Goal: Information Seeking & Learning: Learn about a topic

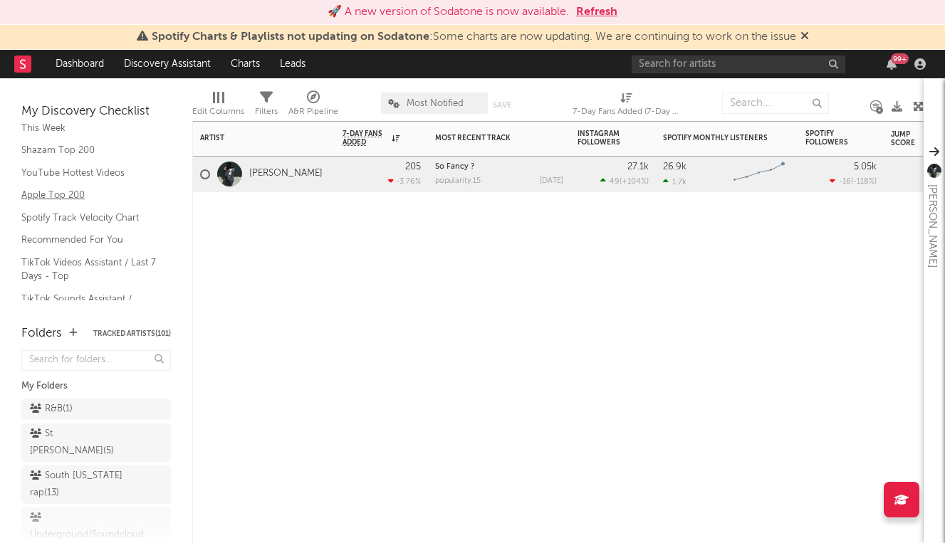
scroll to position [121, 0]
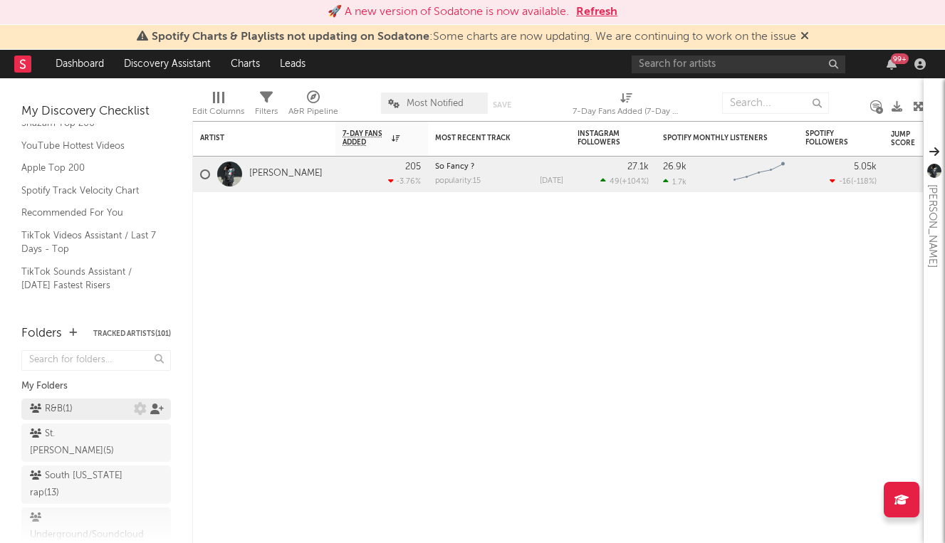
click at [158, 410] on icon at bounding box center [157, 409] width 14 height 11
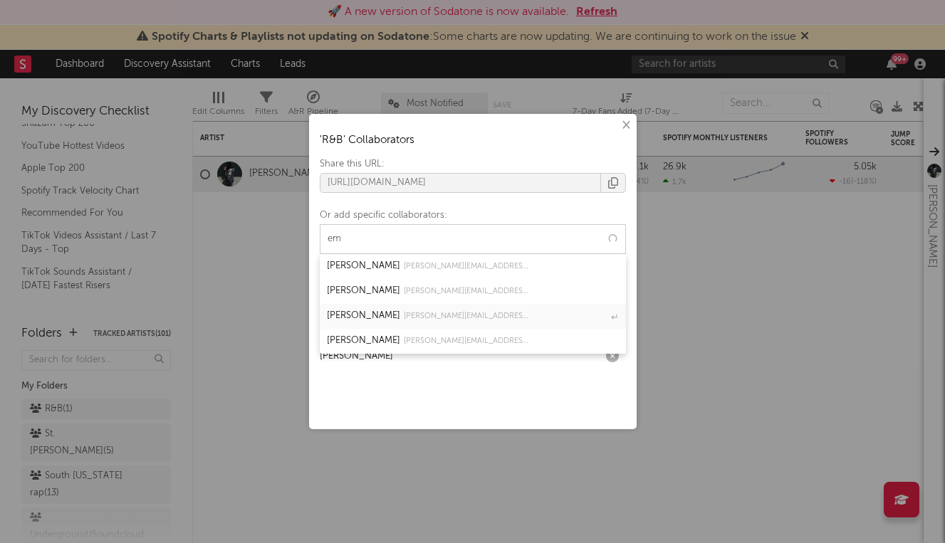
type input "e"
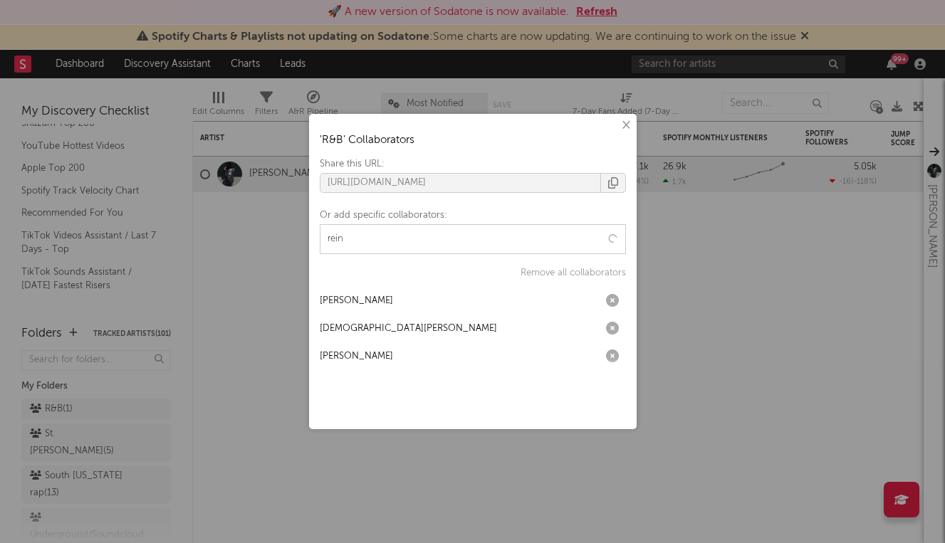
type input "reind"
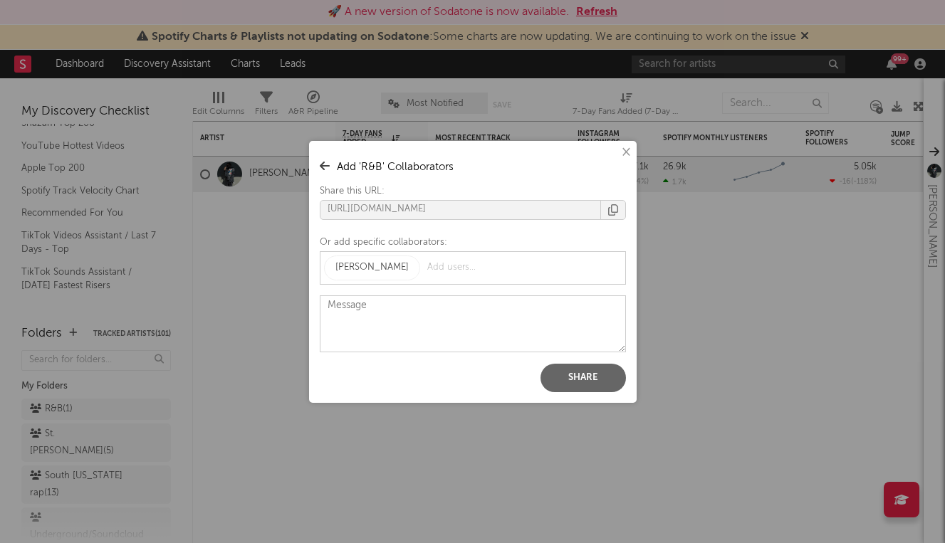
click at [569, 365] on button "Share" at bounding box center [582, 378] width 85 height 28
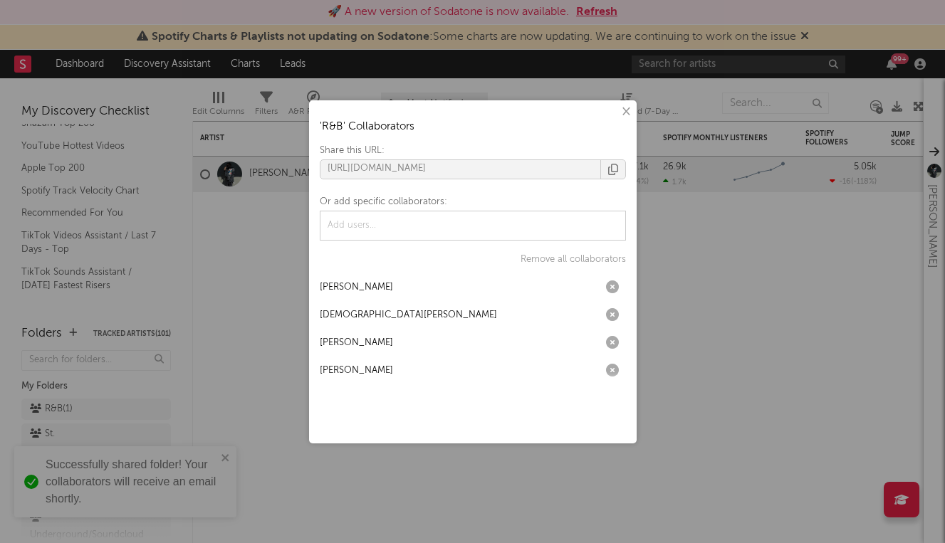
click at [127, 413] on div "× ' R&B ' Collaborators Share this URL: [URL][DOMAIN_NAME] Or add specific coll…" at bounding box center [472, 271] width 945 height 543
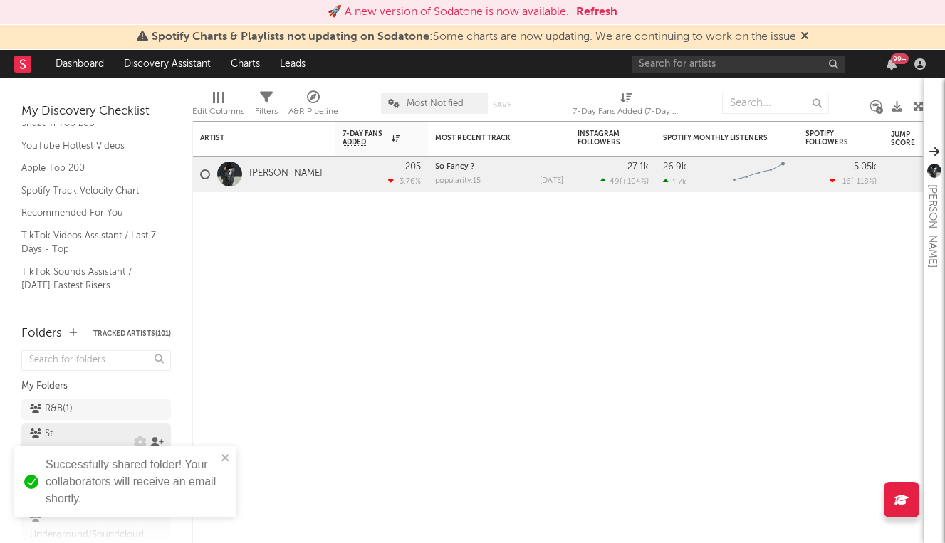
click at [158, 437] on icon at bounding box center [157, 442] width 14 height 11
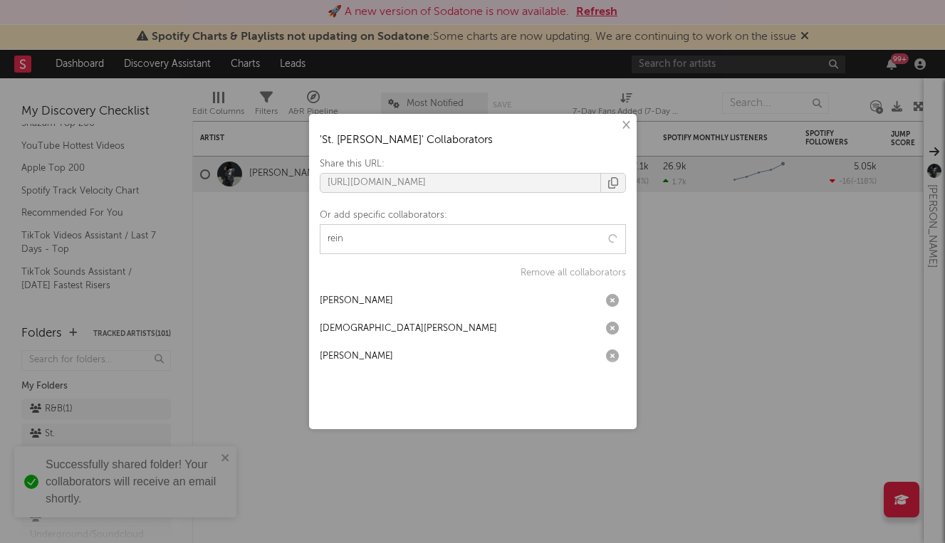
type input "reinh"
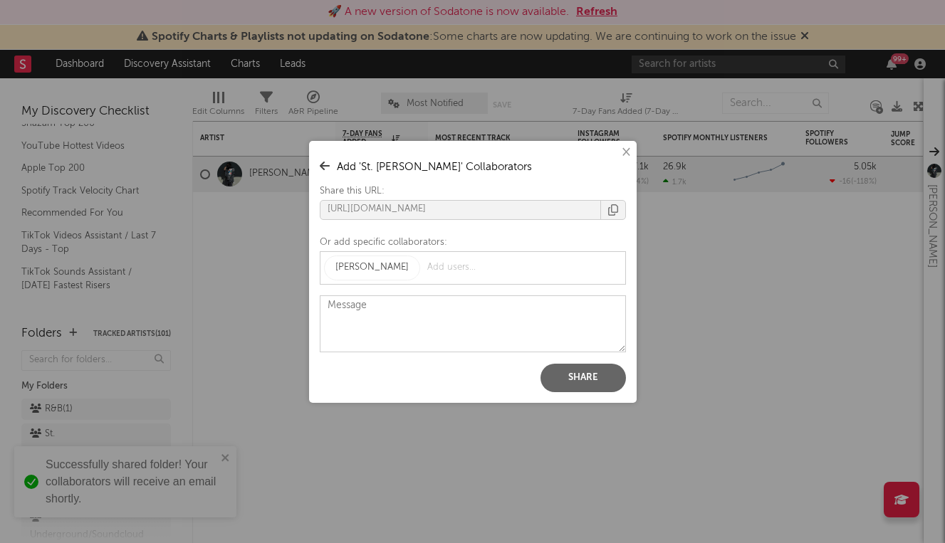
click at [565, 367] on button "Share" at bounding box center [582, 378] width 85 height 28
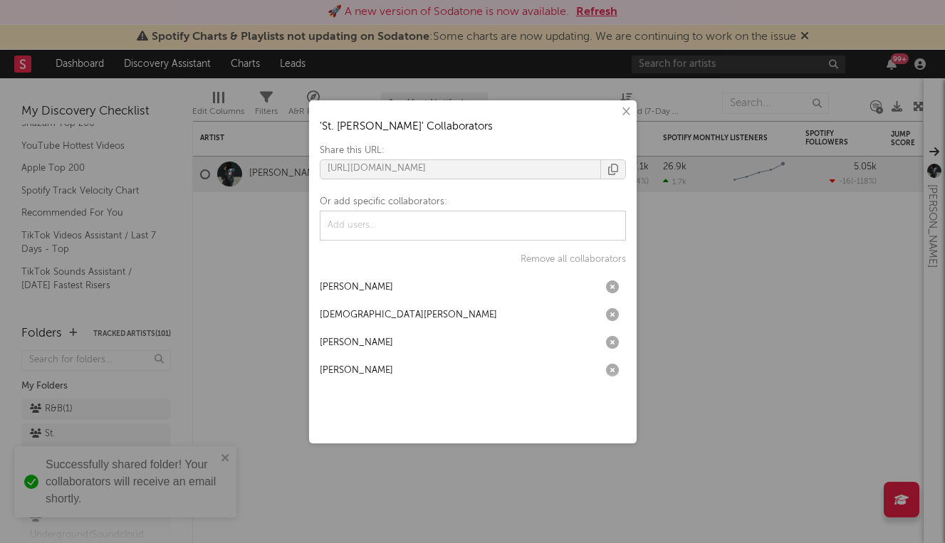
click at [99, 385] on div "× ' St. [PERSON_NAME] rap ' Collaborators Share this URL: [URL][DOMAIN_NAME] Or…" at bounding box center [472, 271] width 945 height 543
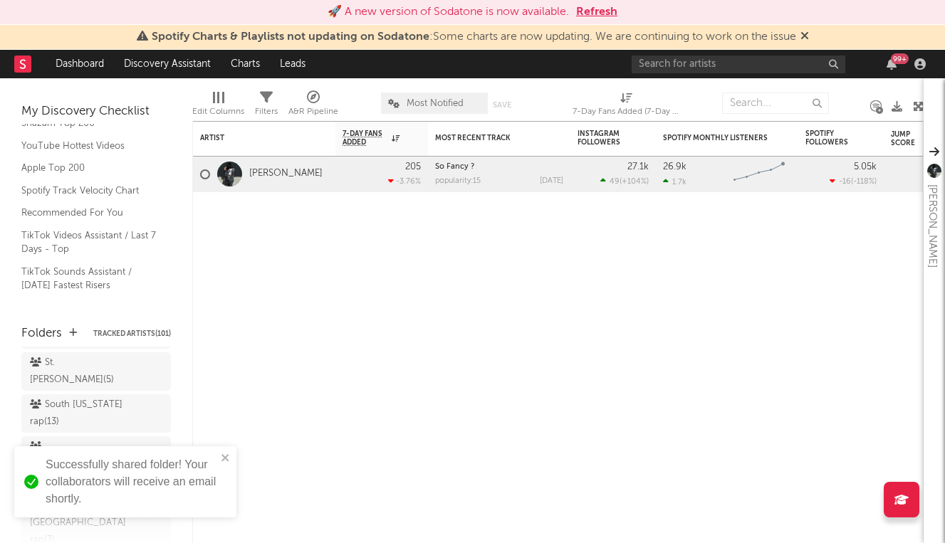
scroll to position [77, 0]
click at [155, 402] on icon at bounding box center [157, 407] width 14 height 11
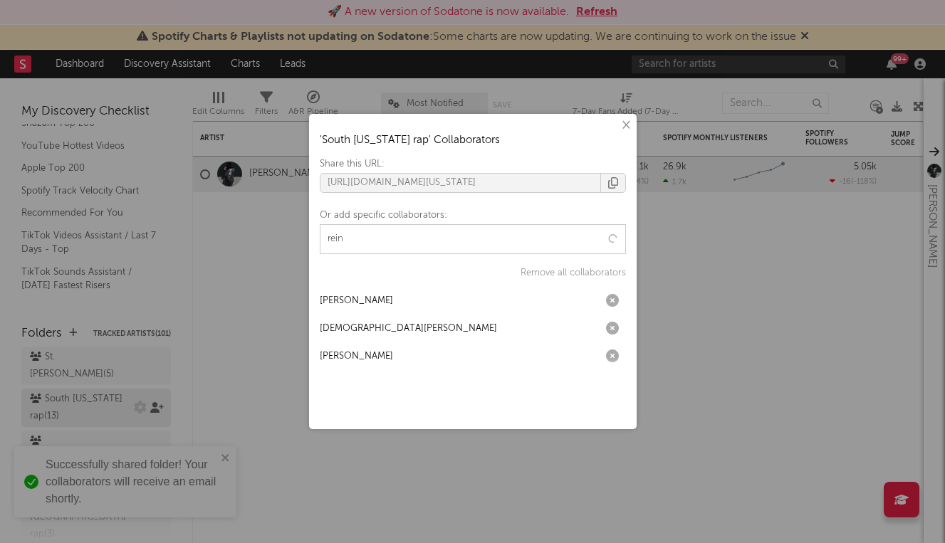
type input "reinh"
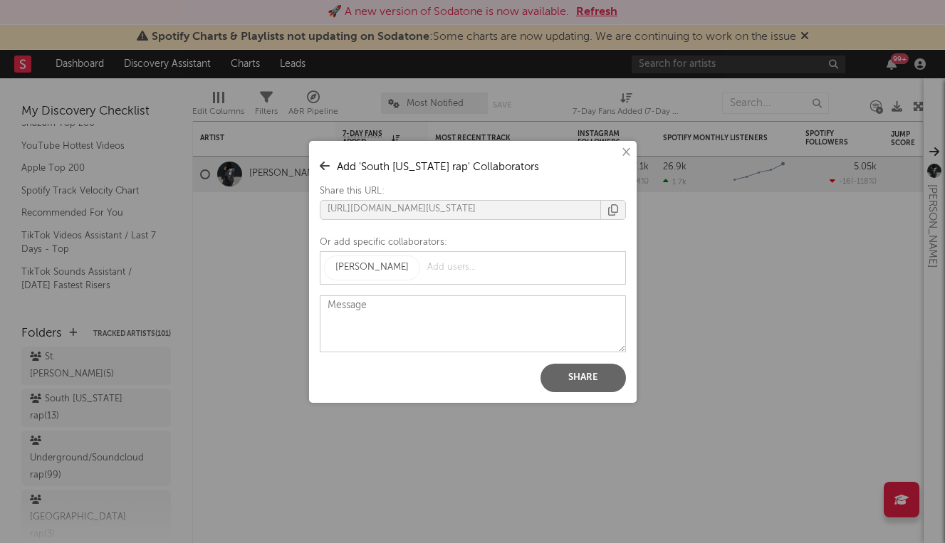
click at [565, 377] on button "Share" at bounding box center [582, 378] width 85 height 28
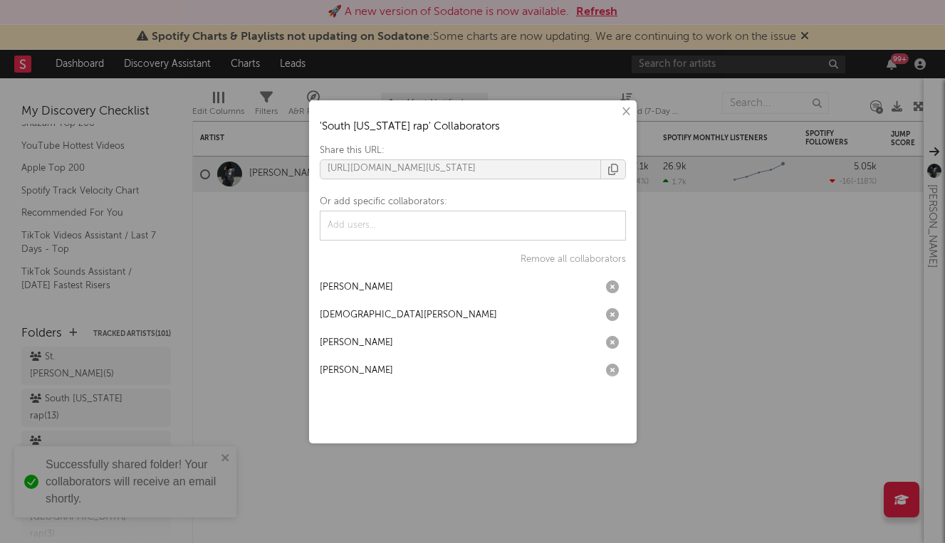
click at [210, 372] on div "× ' South [US_STATE] rap ' Collaborators Share this URL: [URL][DOMAIN_NAME][US_…" at bounding box center [472, 271] width 945 height 543
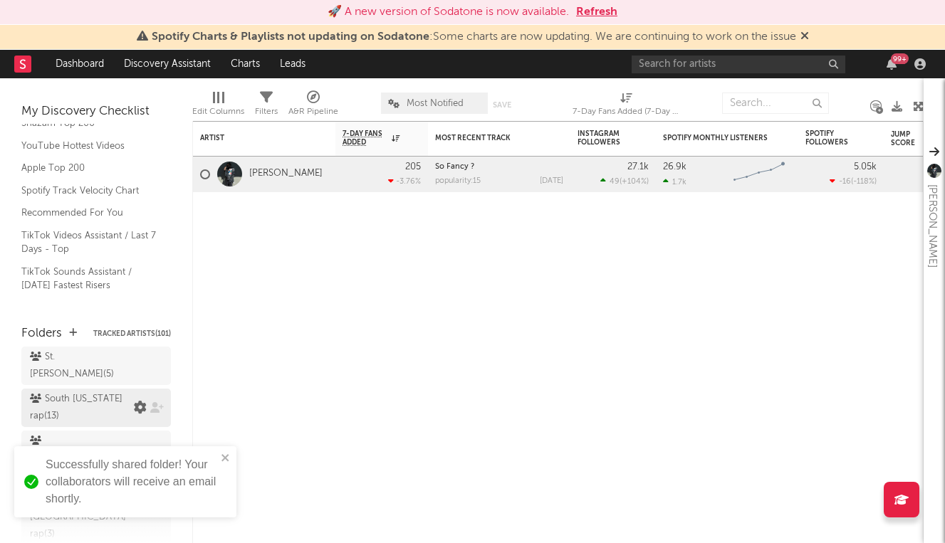
scroll to position [114, 0]
click at [158, 416] on icon at bounding box center [157, 421] width 14 height 11
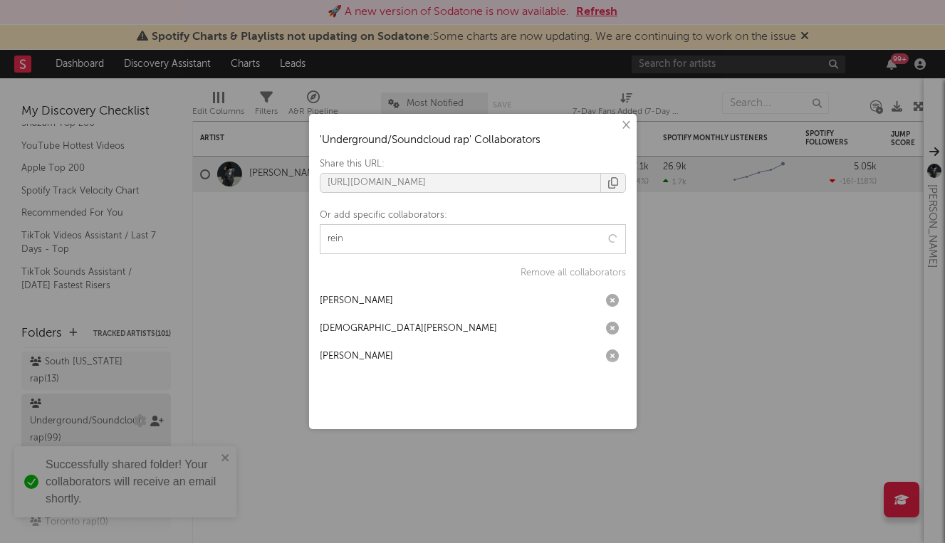
type input "reinh"
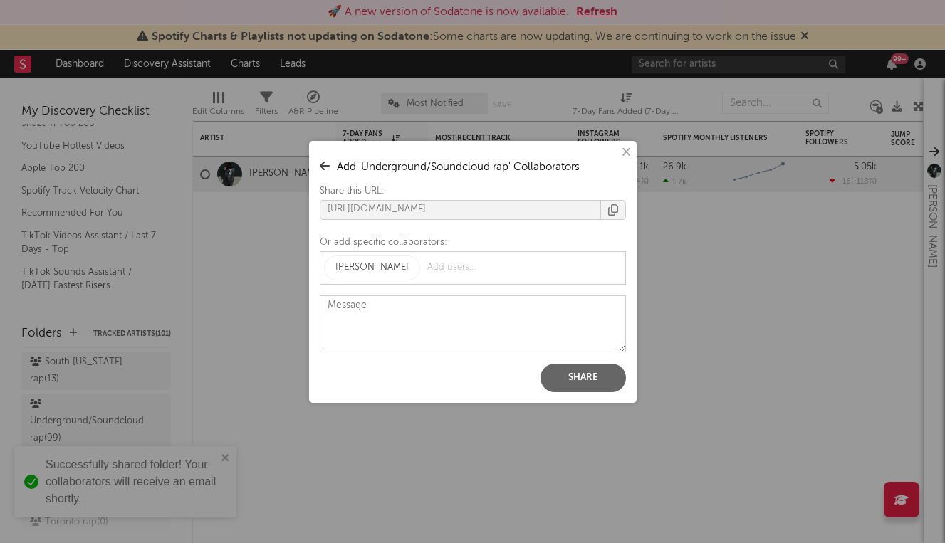
click at [563, 372] on button "Share" at bounding box center [582, 378] width 85 height 28
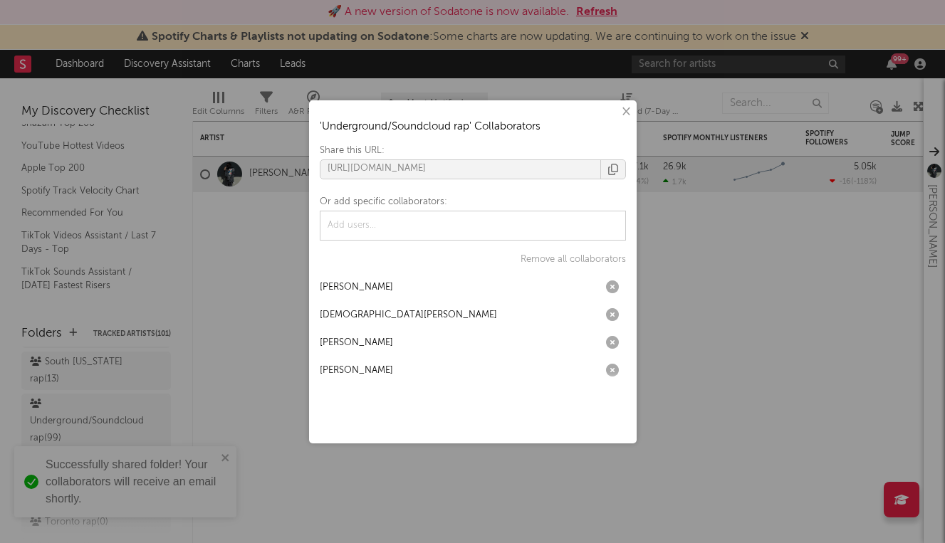
click at [123, 402] on div "× ' Underground/Soundcloud rap ' Collaborators Share this URL: [URL][DOMAIN_NAM…" at bounding box center [472, 271] width 945 height 543
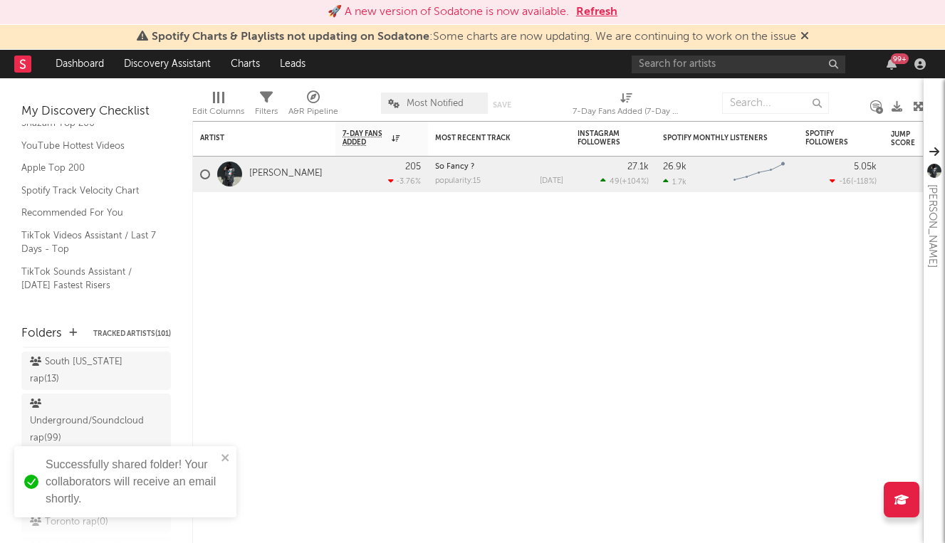
scroll to position [173, 0]
click at [154, 416] on icon at bounding box center [157, 421] width 14 height 11
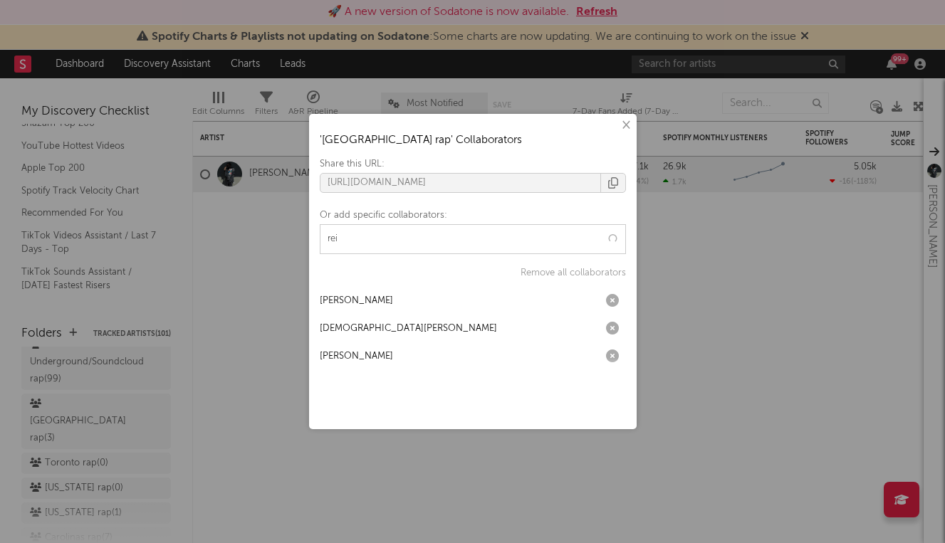
type input "rein"
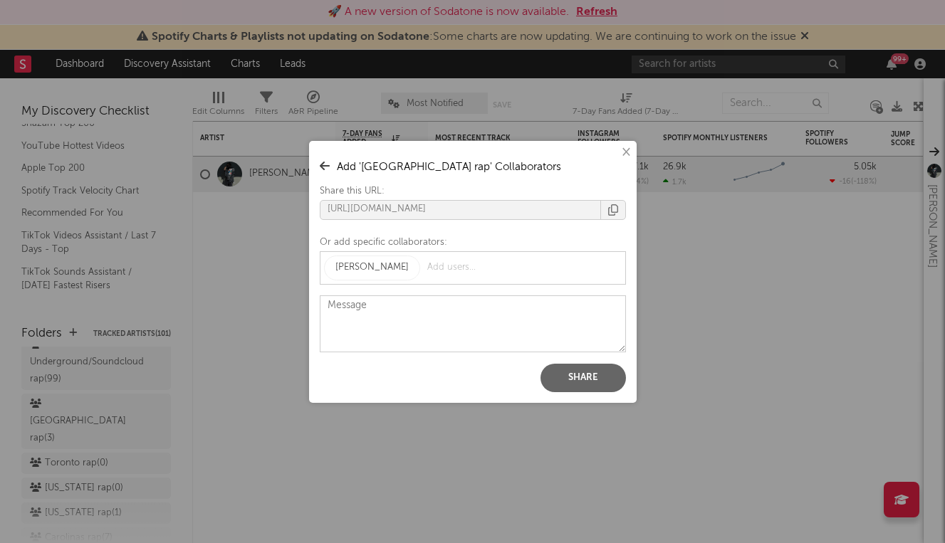
click at [553, 371] on button "Share" at bounding box center [582, 378] width 85 height 28
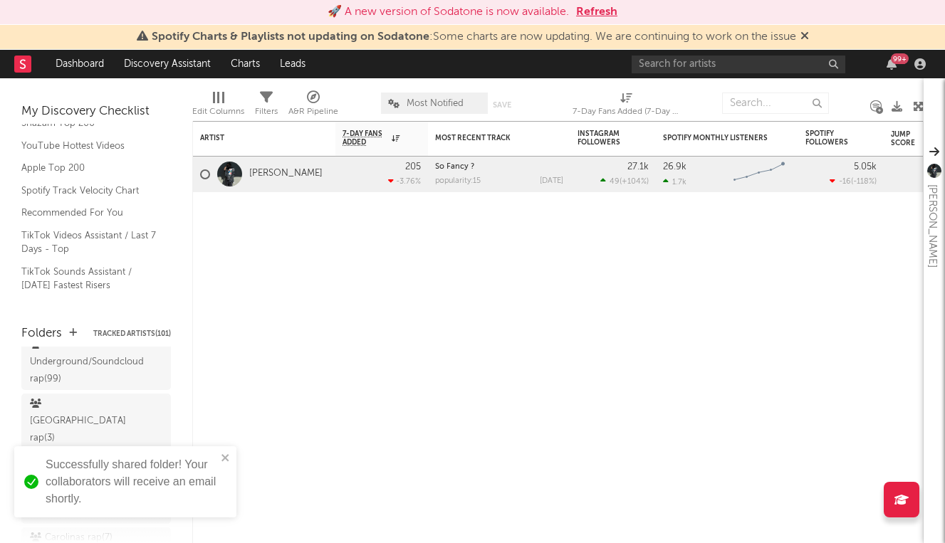
click at [111, 375] on div "× ' [GEOGRAPHIC_DATA] rap ' Collaborators Share this URL: [URL][DOMAIN_NAME] Or…" at bounding box center [472, 271] width 945 height 543
click at [160, 458] on icon at bounding box center [157, 463] width 14 height 11
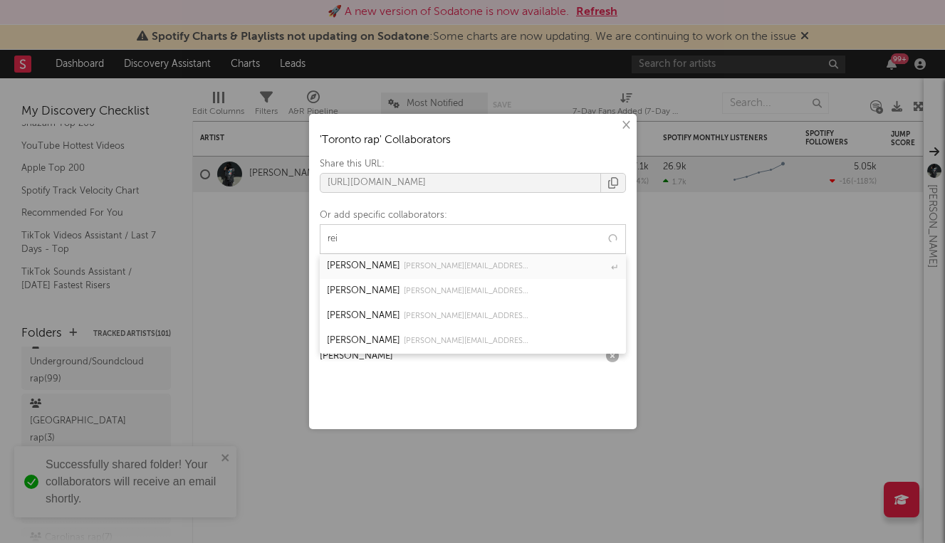
type input "rein"
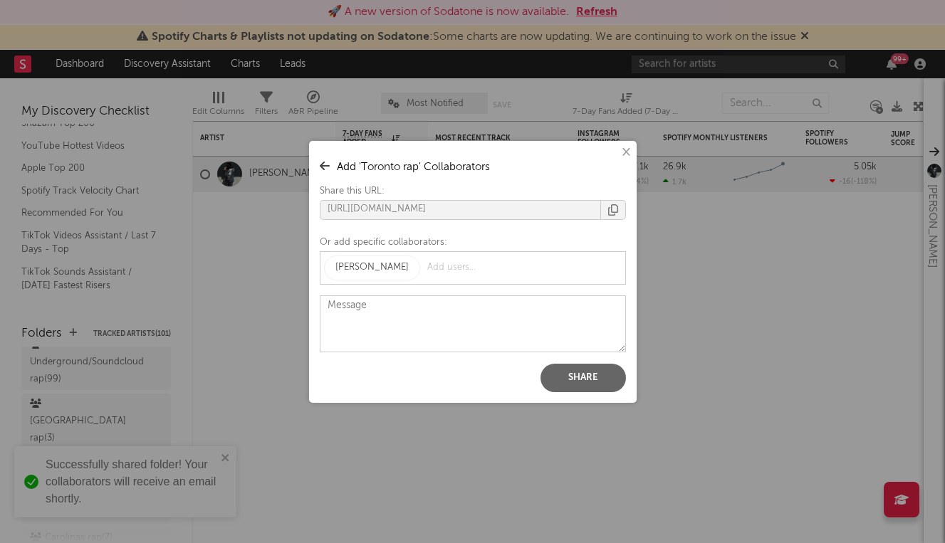
click at [576, 389] on button "Share" at bounding box center [582, 378] width 85 height 28
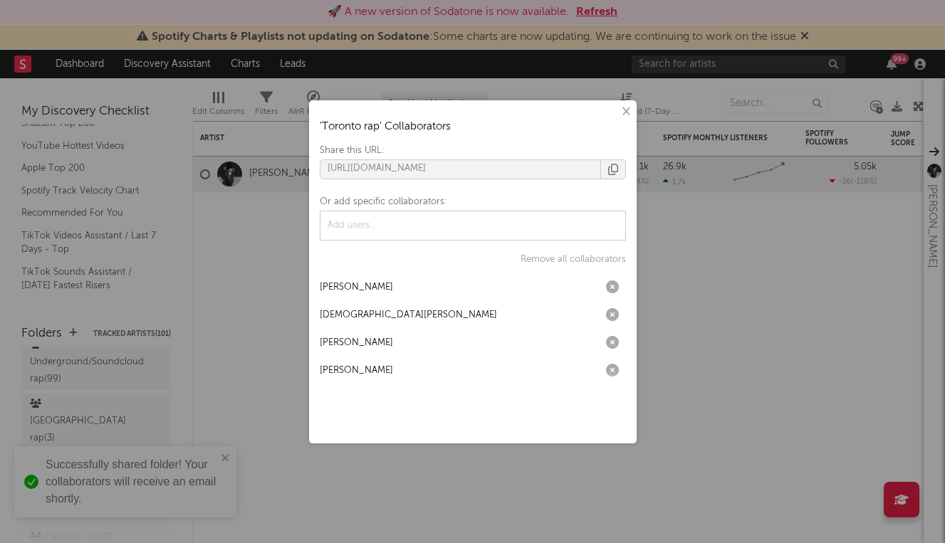
click at [186, 276] on div "× ' Toronto rap ' Collaborators Share this URL: [URL][DOMAIN_NAME] Or add speci…" at bounding box center [472, 271] width 945 height 543
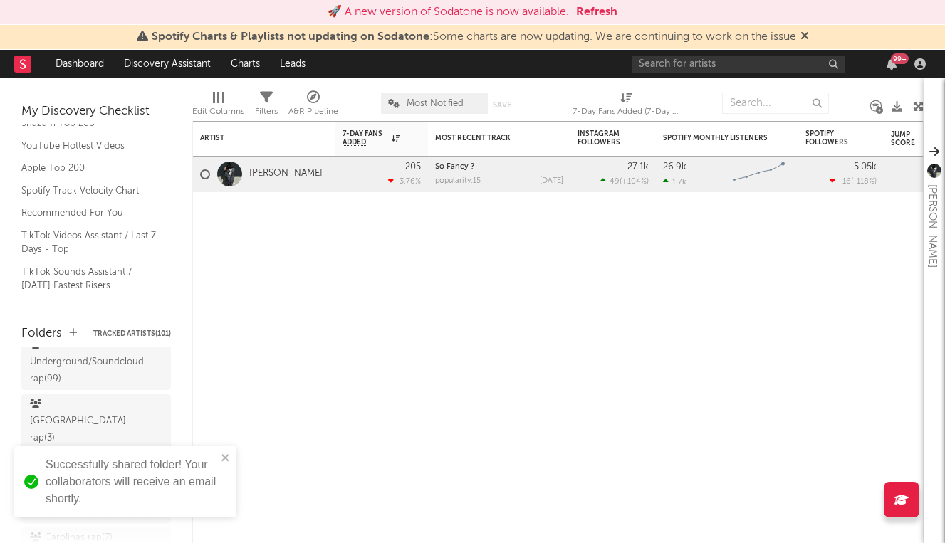
click at [153, 458] on icon at bounding box center [157, 463] width 14 height 11
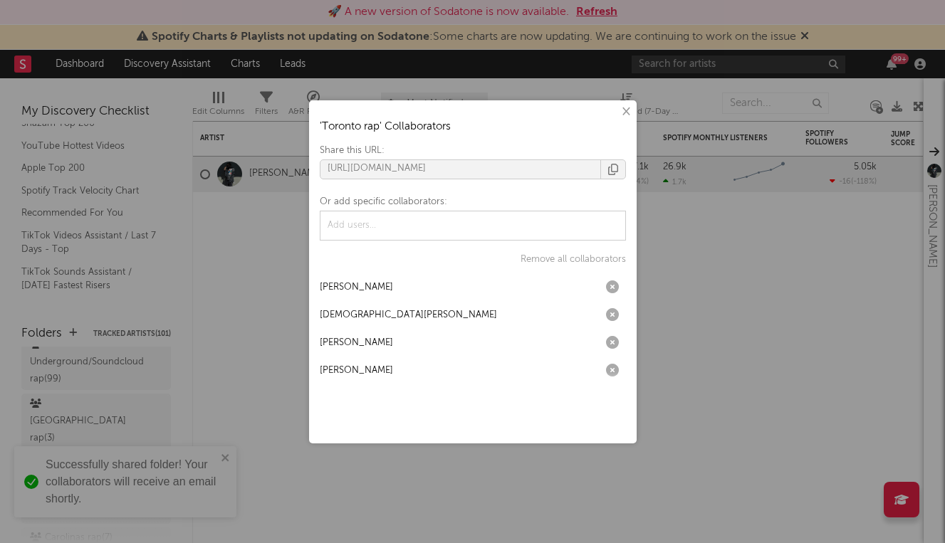
click at [626, 110] on button "×" at bounding box center [625, 112] width 16 height 16
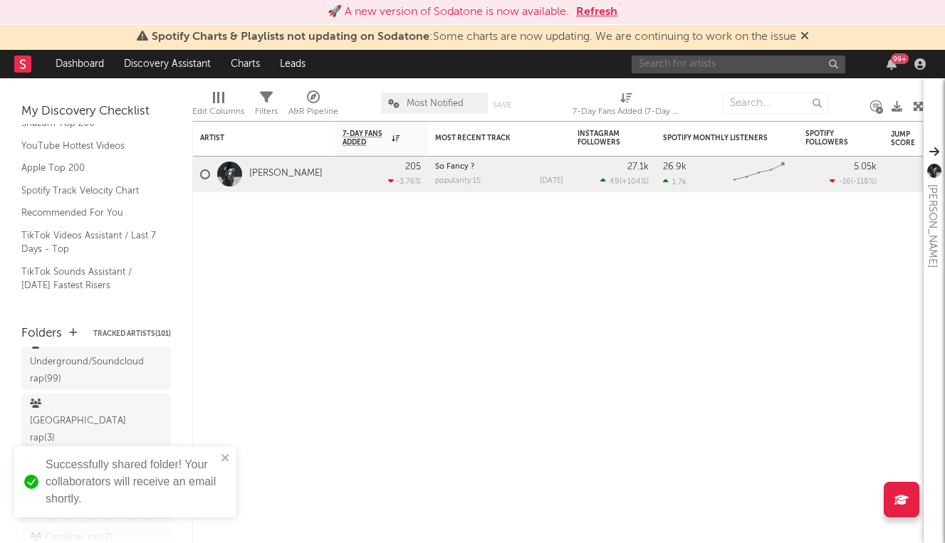
click at [752, 63] on input "text" at bounding box center [739, 65] width 214 height 18
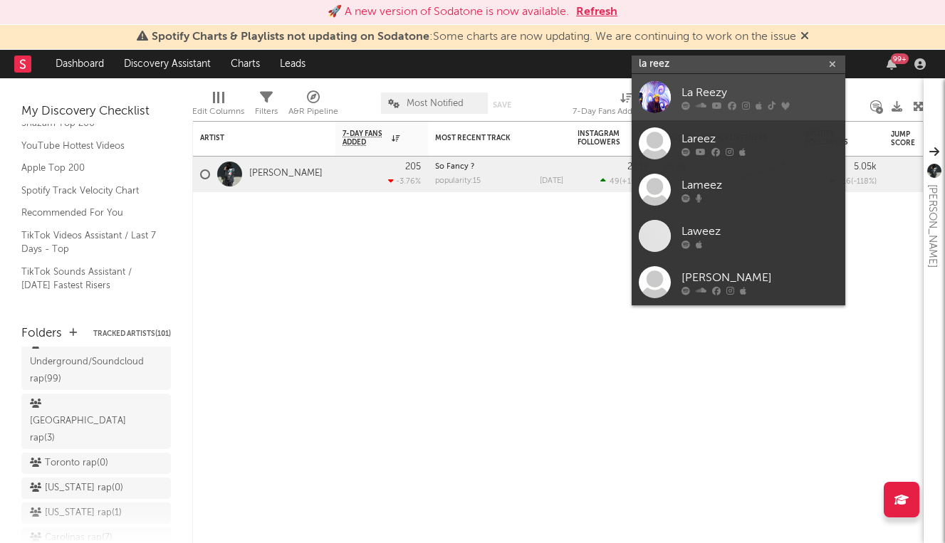
type input "la reez"
click at [746, 85] on div "La Reezy" at bounding box center [759, 92] width 157 height 17
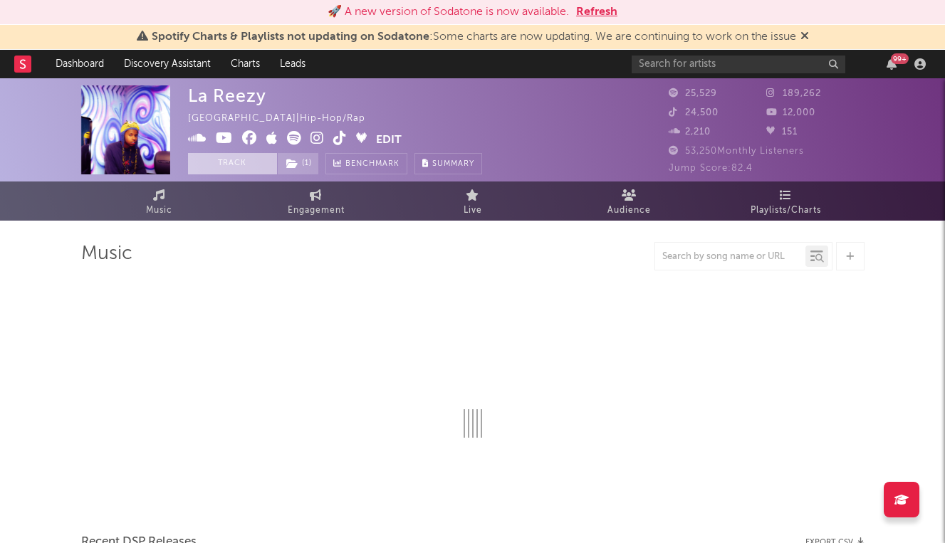
click at [254, 165] on button "Track" at bounding box center [232, 163] width 89 height 21
click at [291, 165] on icon at bounding box center [292, 164] width 12 height 10
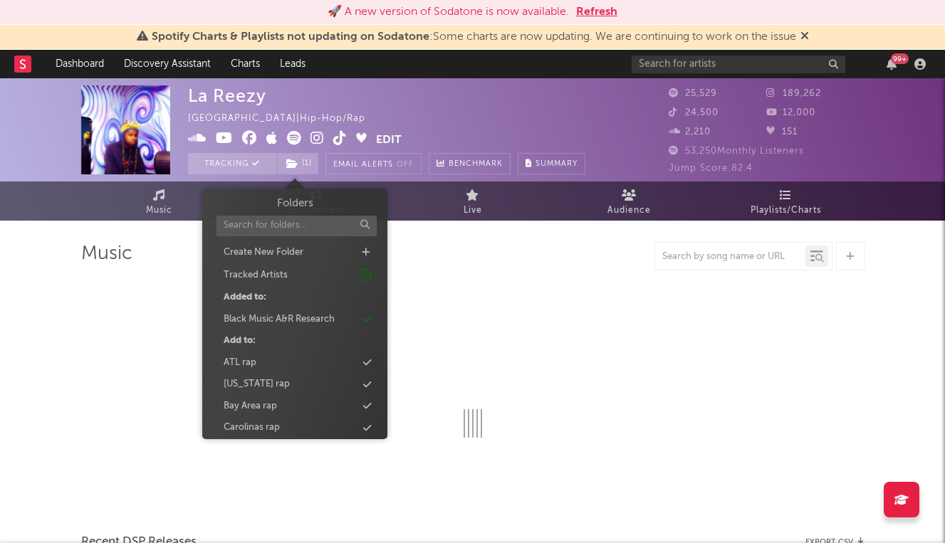
select select "6m"
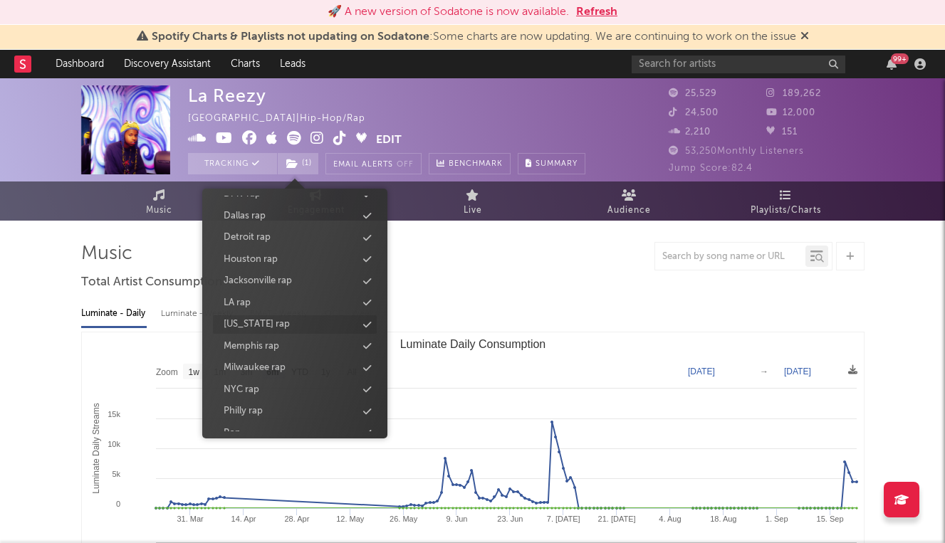
click at [278, 328] on div "[US_STATE] rap" at bounding box center [257, 325] width 66 height 14
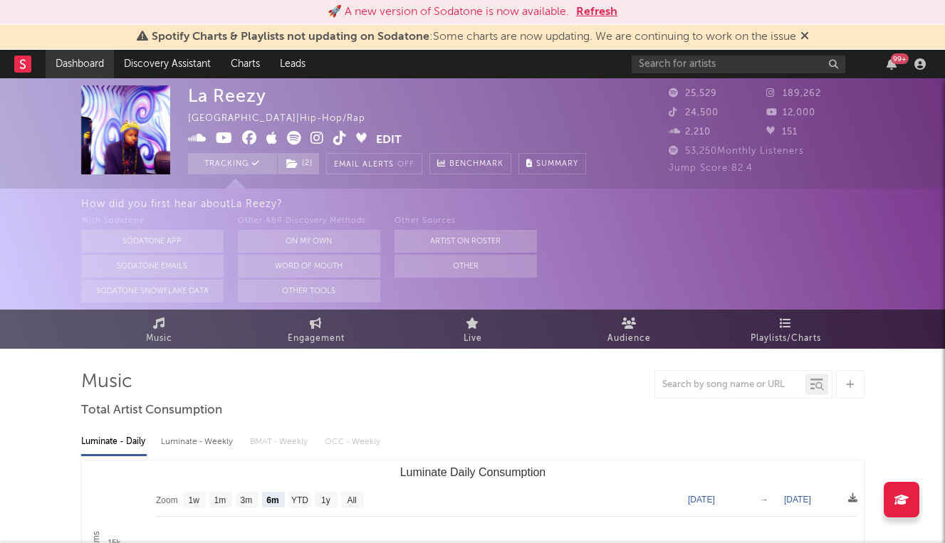
click at [74, 70] on link "Dashboard" at bounding box center [80, 64] width 68 height 28
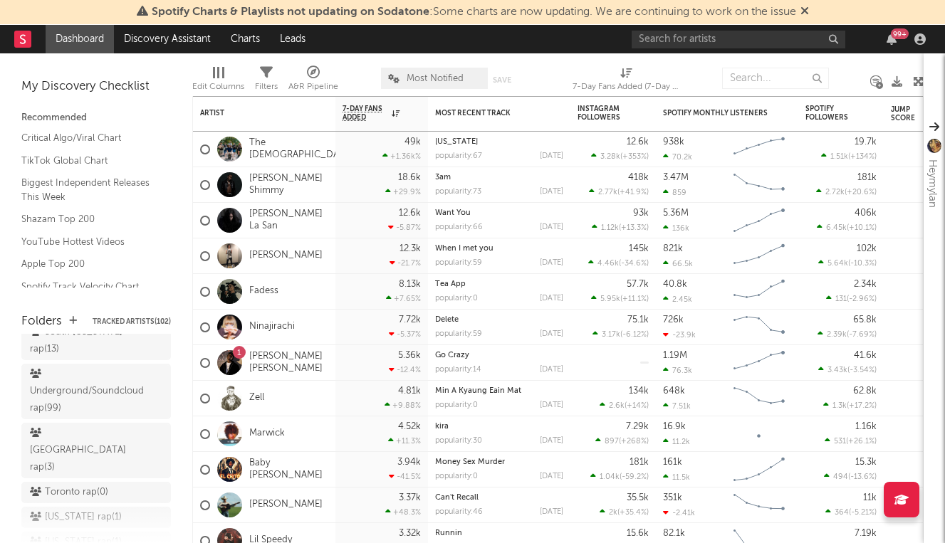
scroll to position [187, 0]
click at [154, 456] on icon at bounding box center [157, 461] width 14 height 11
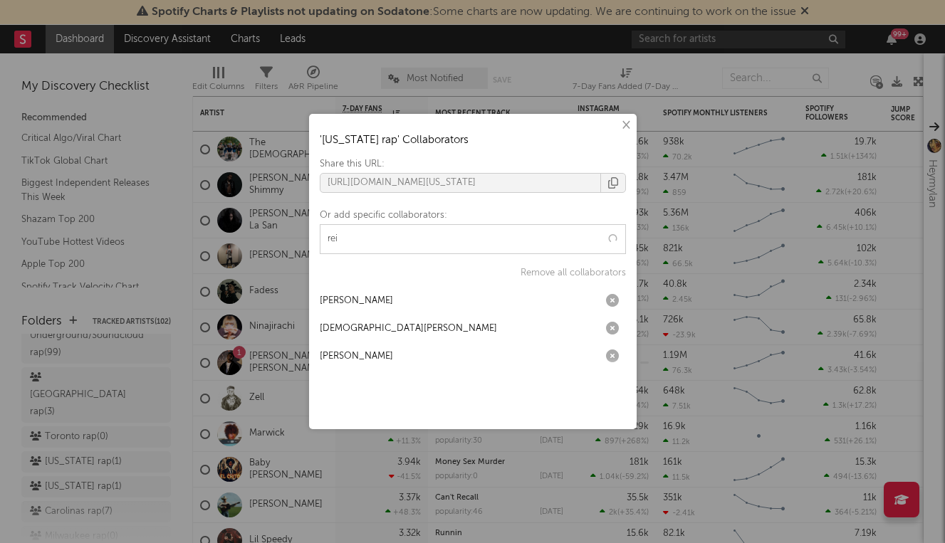
type input "rein"
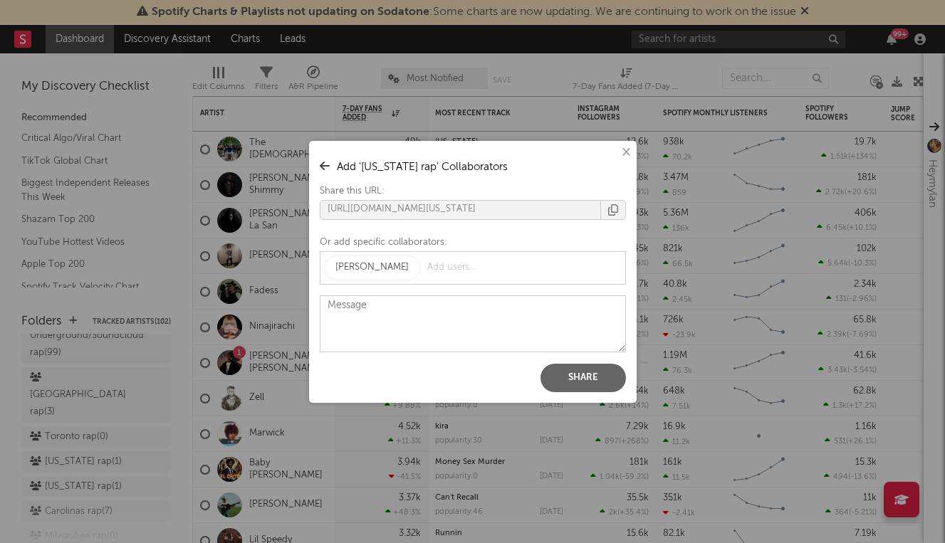
click at [589, 377] on button "Share" at bounding box center [582, 378] width 85 height 28
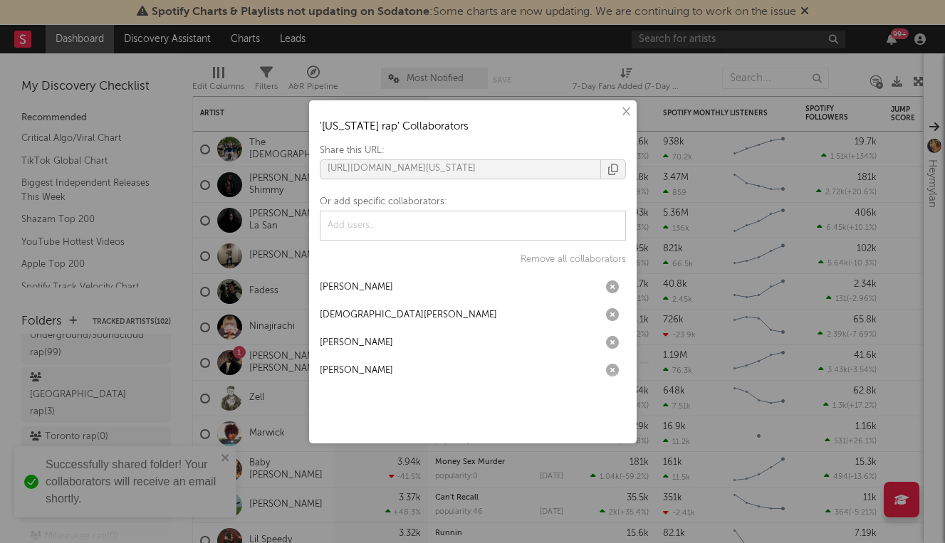
click at [110, 383] on div "× ' Louisiana rap ' Collaborators Share this URL: https://app.sodatone.com/fold…" at bounding box center [472, 271] width 945 height 543
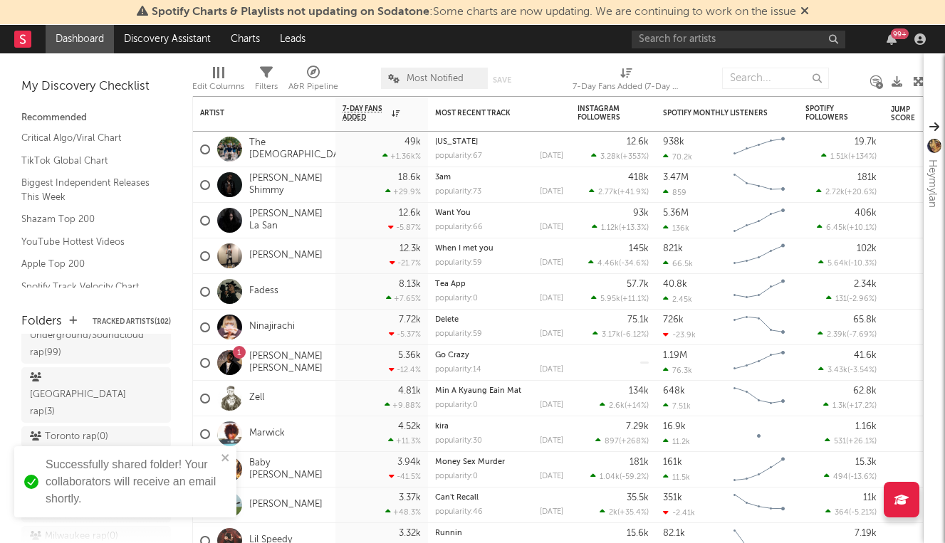
click at [153, 481] on icon at bounding box center [157, 486] width 14 height 11
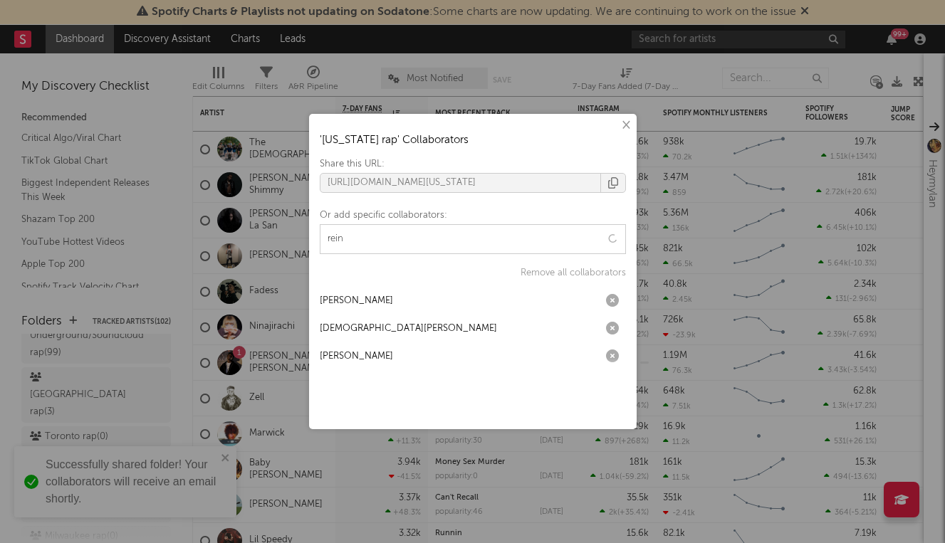
type input "reinh"
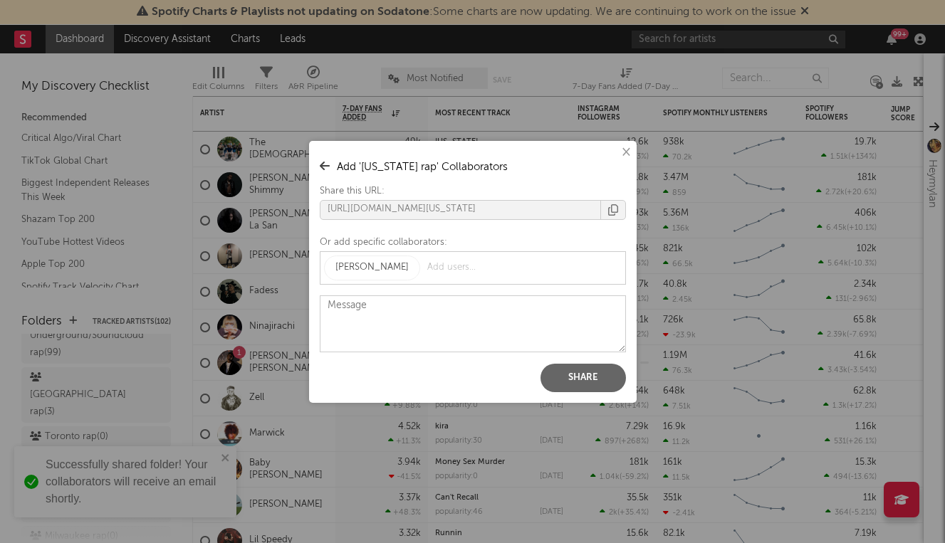
click at [601, 372] on button "Share" at bounding box center [582, 378] width 85 height 28
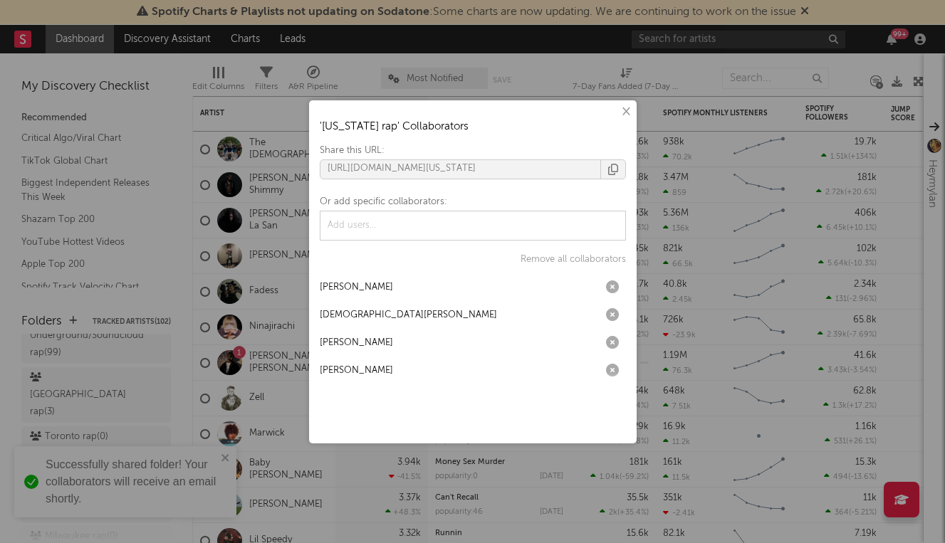
click at [122, 345] on div "× ' Alabama rap ' Collaborators Share this URL: https://app.sodatone.com/folder…" at bounding box center [472, 271] width 945 height 543
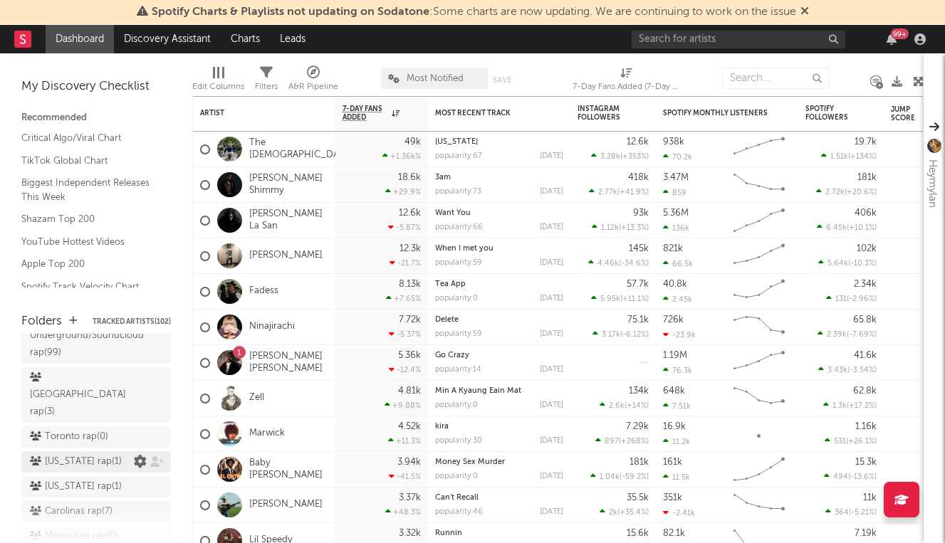
scroll to position [235, 0]
click at [156, 458] on icon at bounding box center [157, 463] width 14 height 11
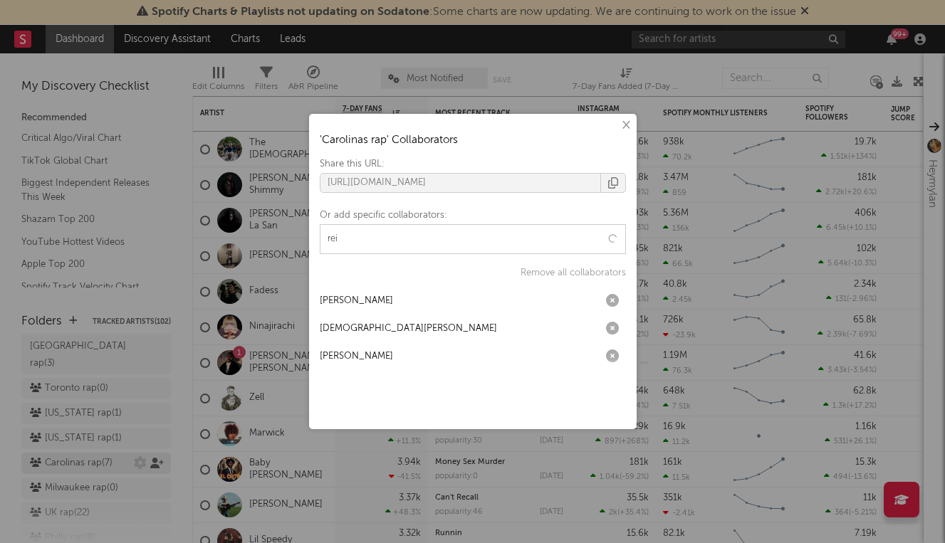
type input "rein"
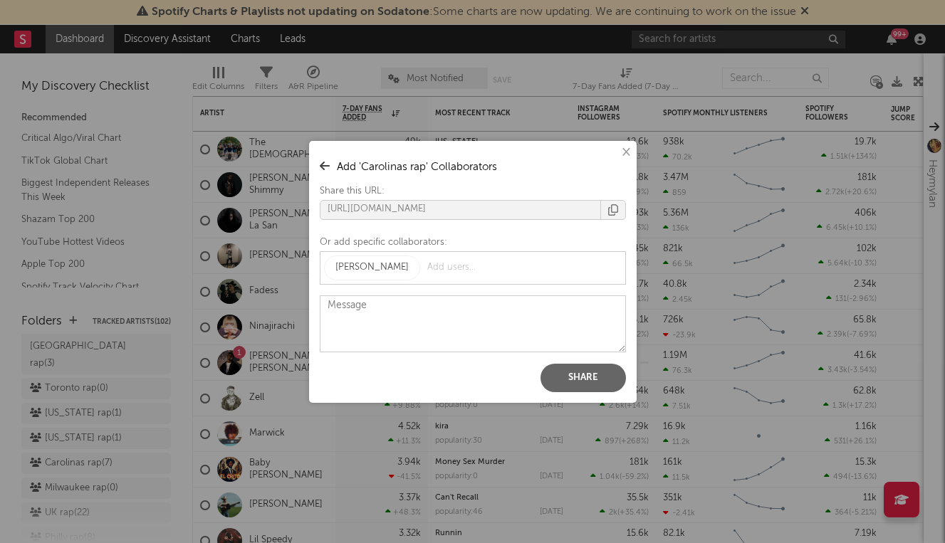
click at [598, 376] on button "Share" at bounding box center [582, 378] width 85 height 28
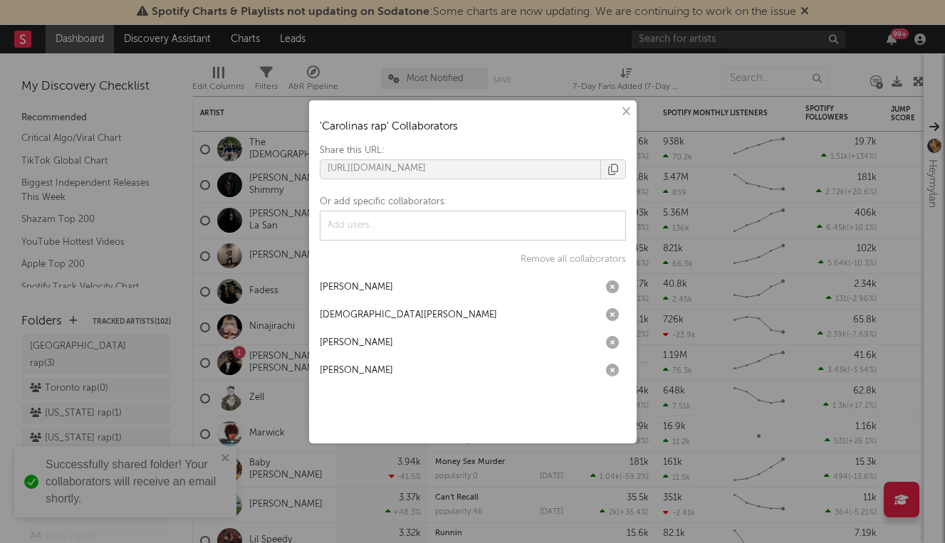
click at [120, 354] on div "× ' Carolinas rap ' Collaborators Share this URL: https://app.sodatone.com/fold…" at bounding box center [472, 271] width 945 height 543
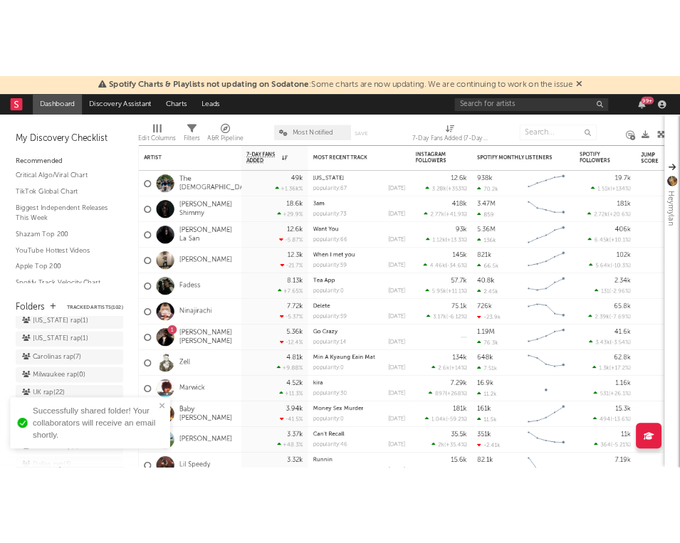
scroll to position [326, 0]
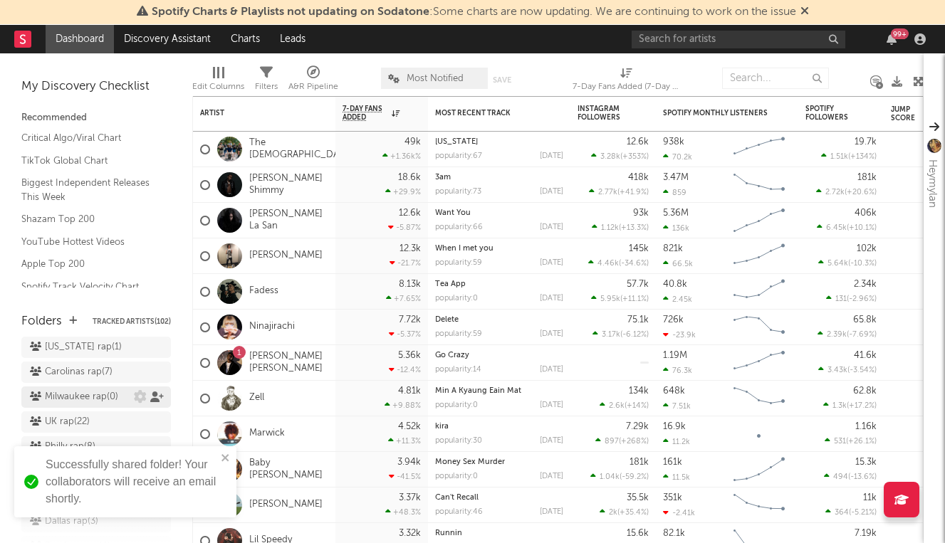
click at [155, 392] on icon at bounding box center [157, 397] width 14 height 11
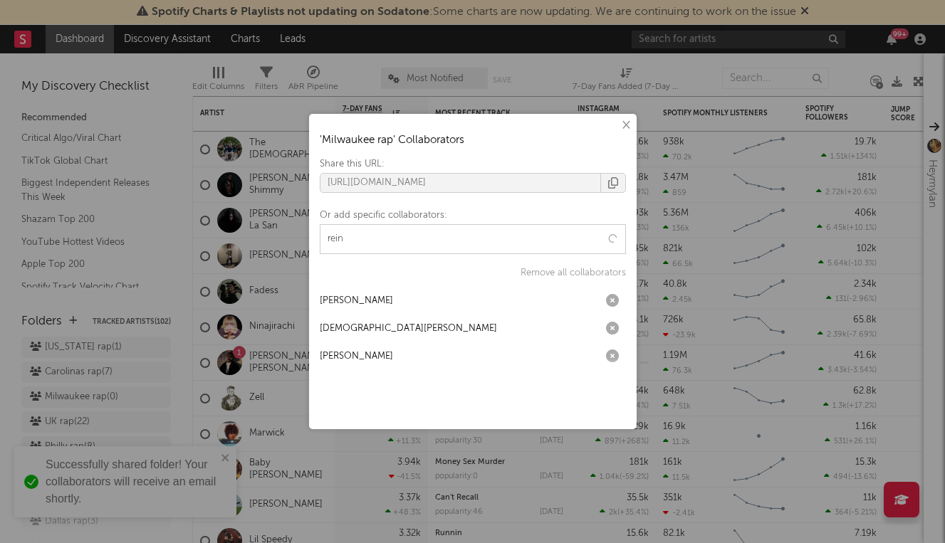
type input "reinh"
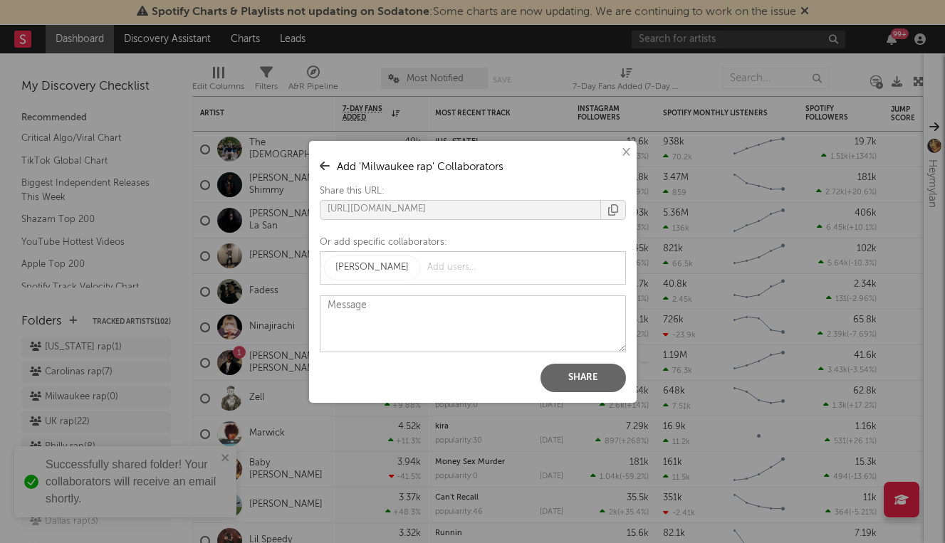
click at [554, 370] on button "Share" at bounding box center [582, 378] width 85 height 28
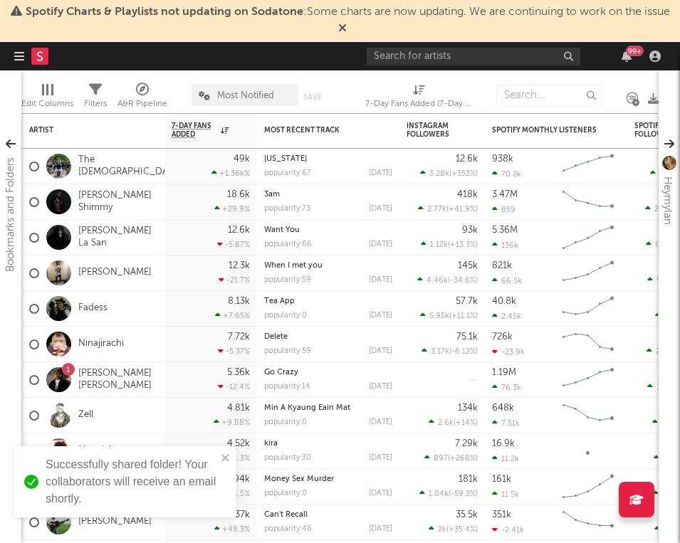
click at [248, 495] on div "× ' Milwaukee rap ' Collaborators Share this URL: https://app.sodatone.com/fold…" at bounding box center [340, 271] width 680 height 543
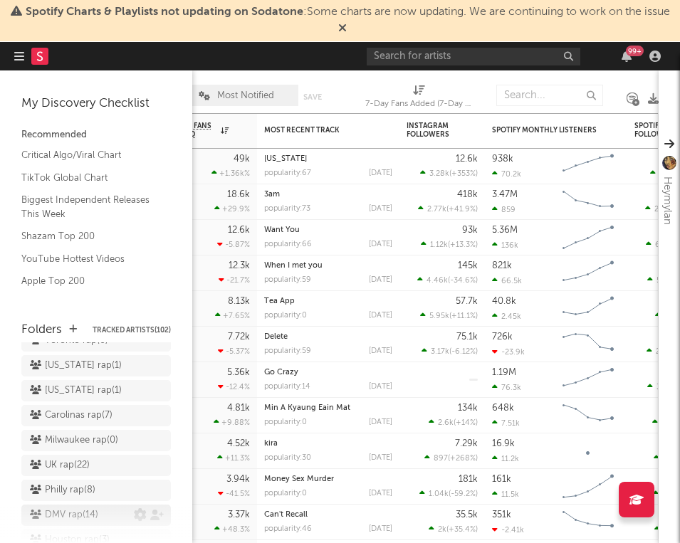
scroll to position [287, 0]
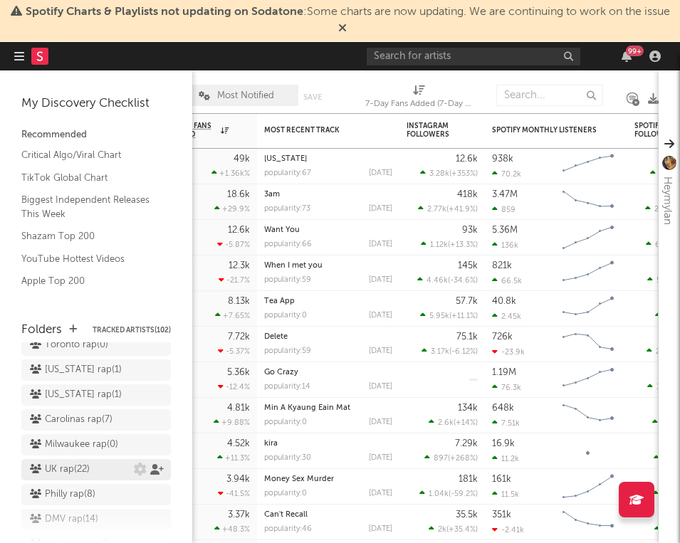
click at [150, 464] on icon at bounding box center [157, 469] width 14 height 11
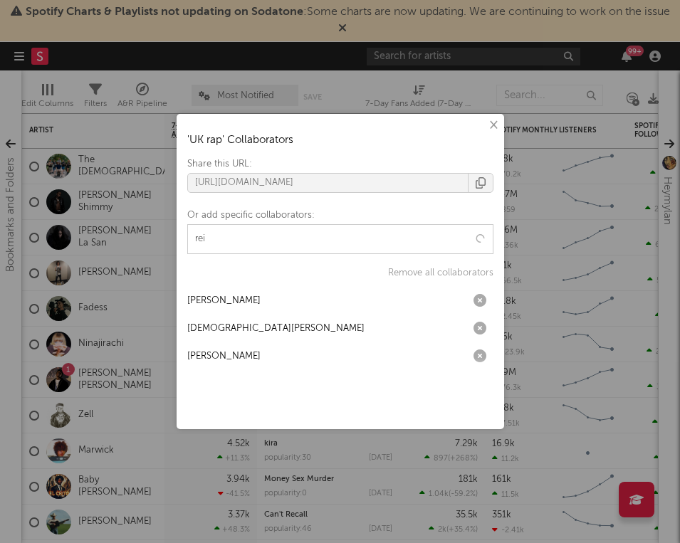
type input "rein"
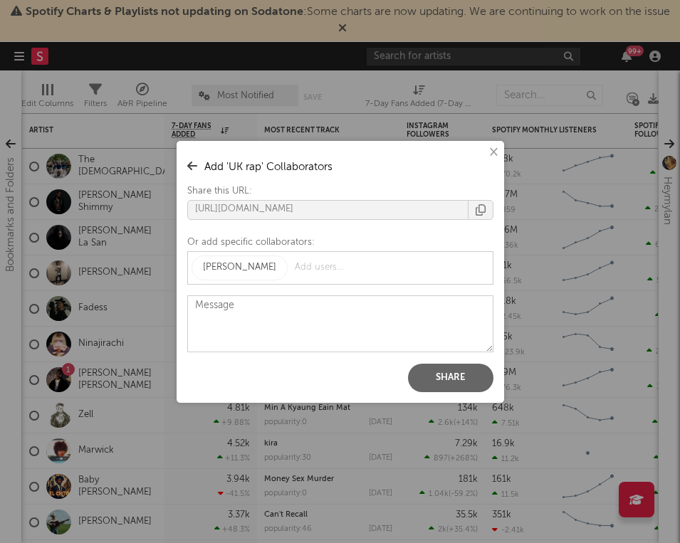
click at [479, 385] on button "Share" at bounding box center [450, 378] width 85 height 28
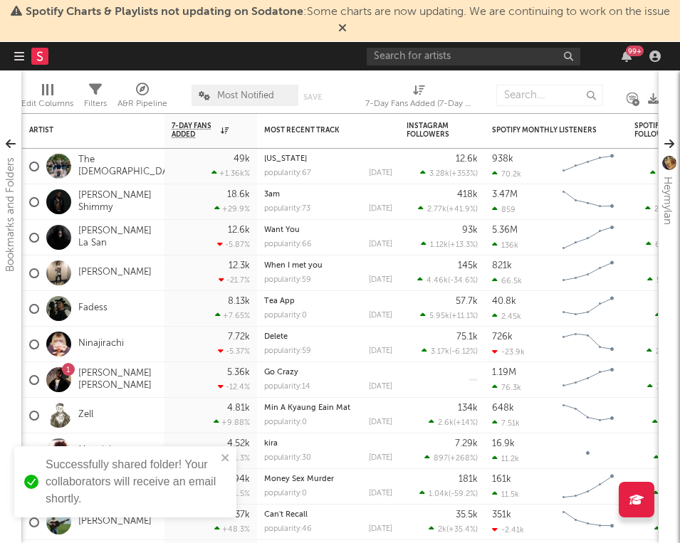
click at [70, 265] on div "× ' UK rap ' Collaborators Share this URL: https://app.sodatone.com/folders/179…" at bounding box center [340, 271] width 680 height 543
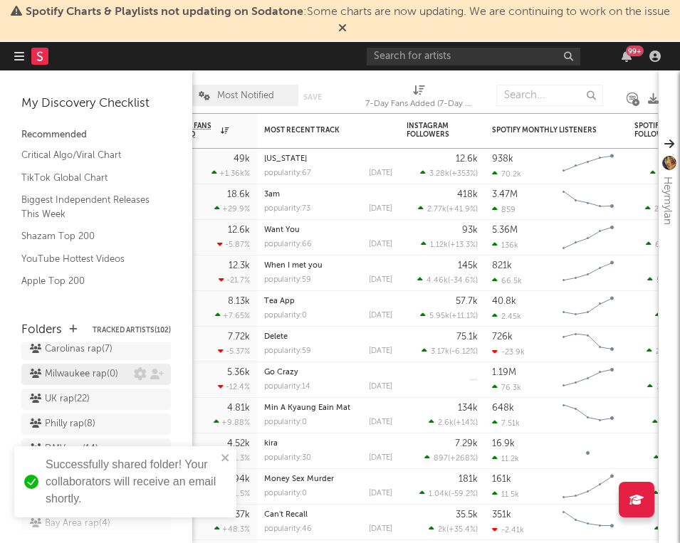
scroll to position [313, 0]
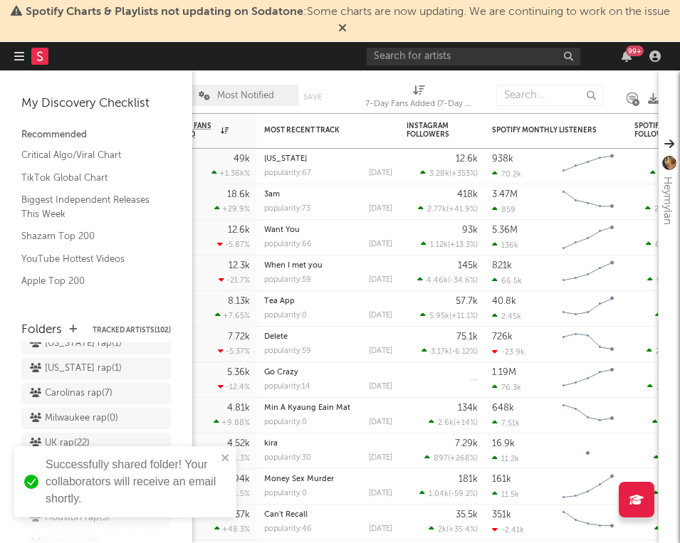
click at [154, 463] on icon at bounding box center [157, 468] width 14 height 11
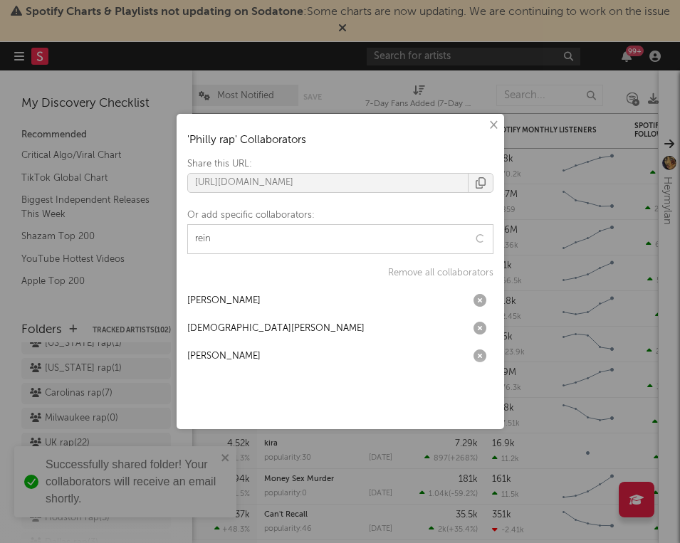
type input "reinh"
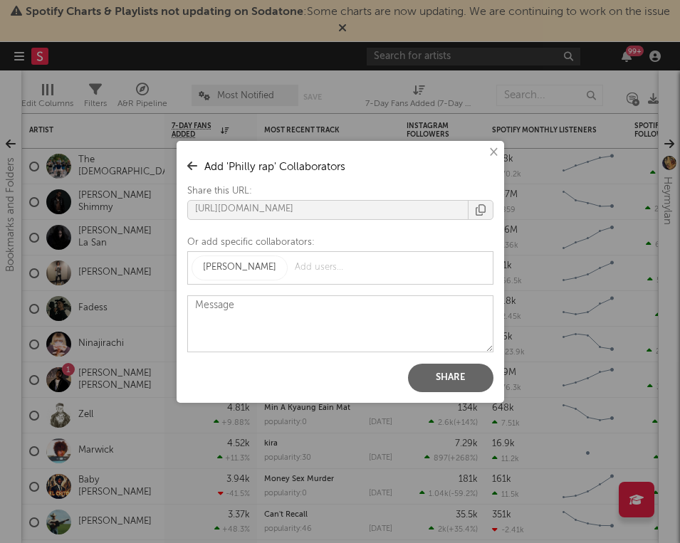
click at [438, 377] on button "Share" at bounding box center [450, 378] width 85 height 28
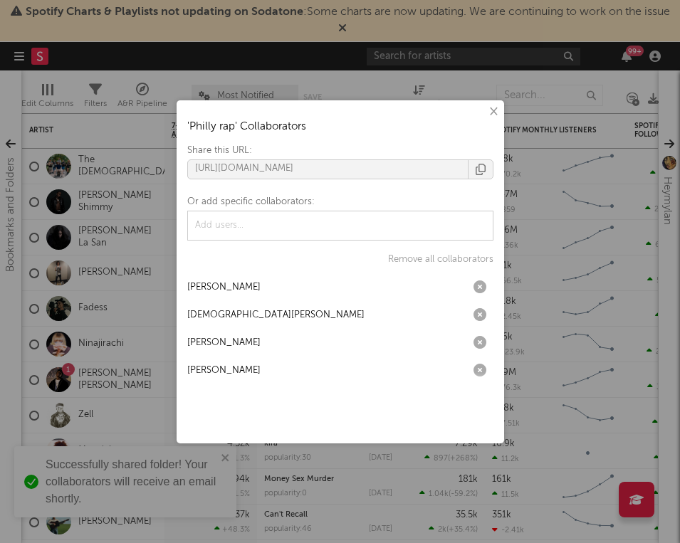
click at [11, 281] on div "× ' Philly rap ' Collaborators Share this URL: https://app.sodatone.com/folders…" at bounding box center [340, 271] width 680 height 543
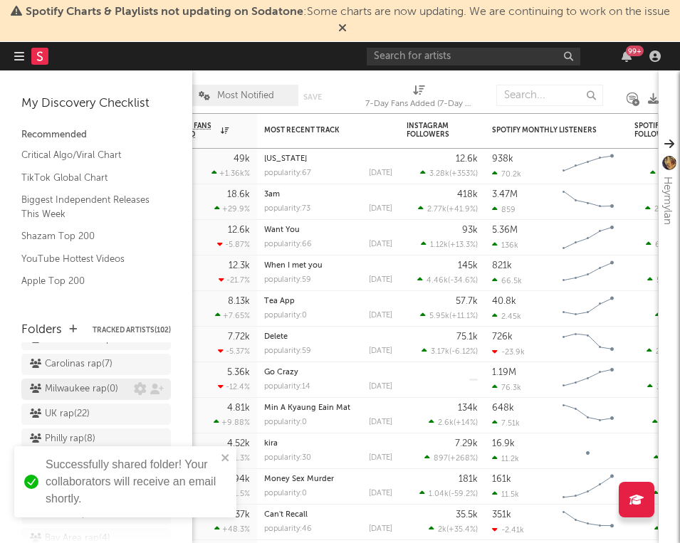
scroll to position [346, 0]
click at [154, 455] on icon at bounding box center [157, 460] width 14 height 11
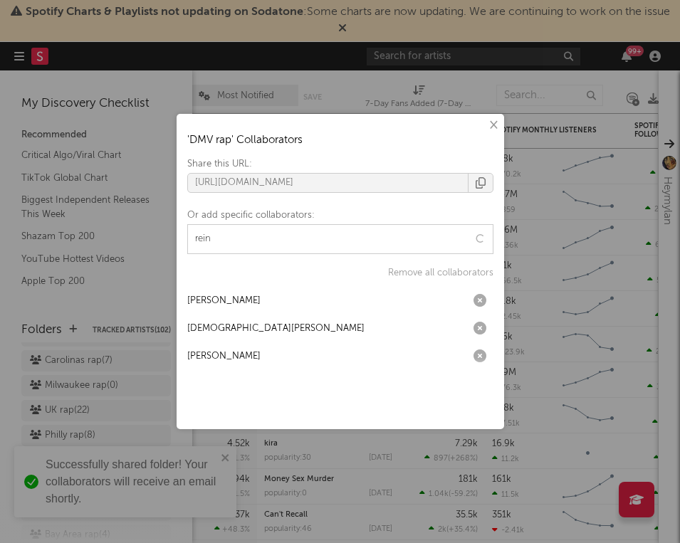
type input "reinh"
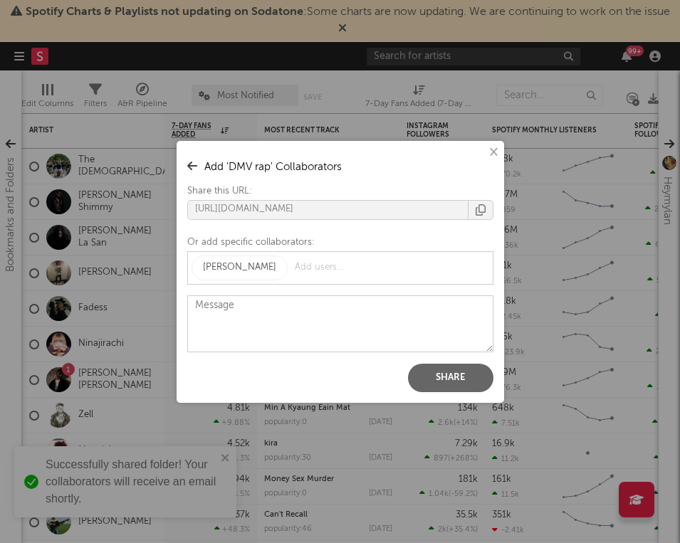
click at [454, 373] on button "Share" at bounding box center [450, 378] width 85 height 28
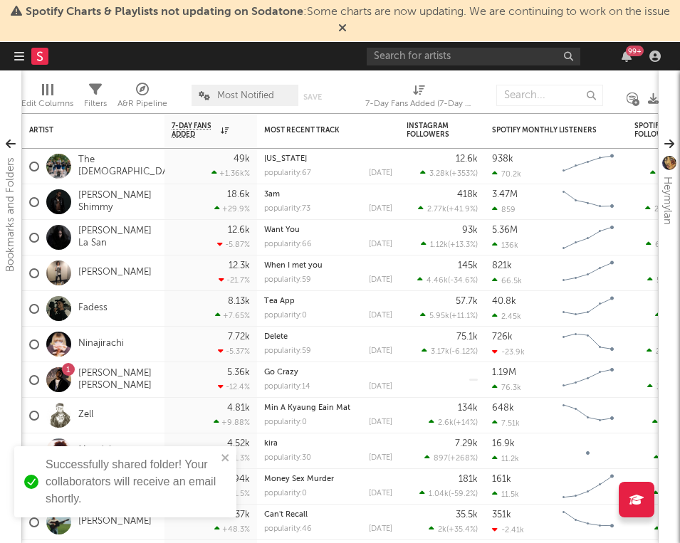
click at [13, 281] on div "× ' DMV rap ' Collaborators Share this URL: https://app.sodatone.com/folders/17…" at bounding box center [340, 271] width 680 height 543
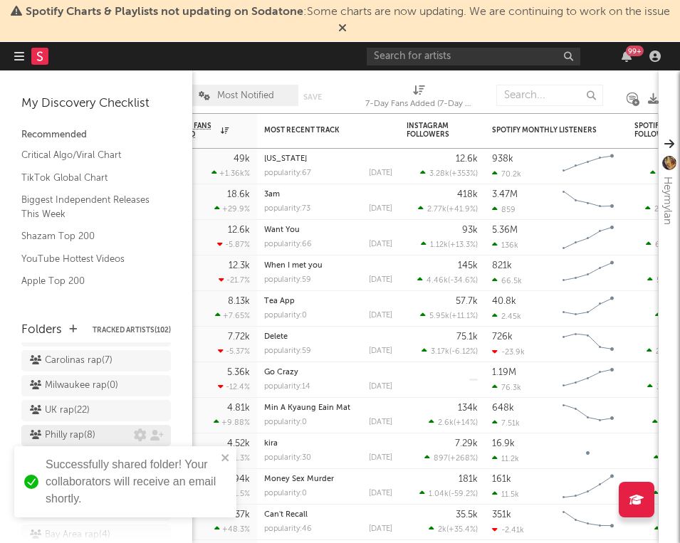
scroll to position [390, 0]
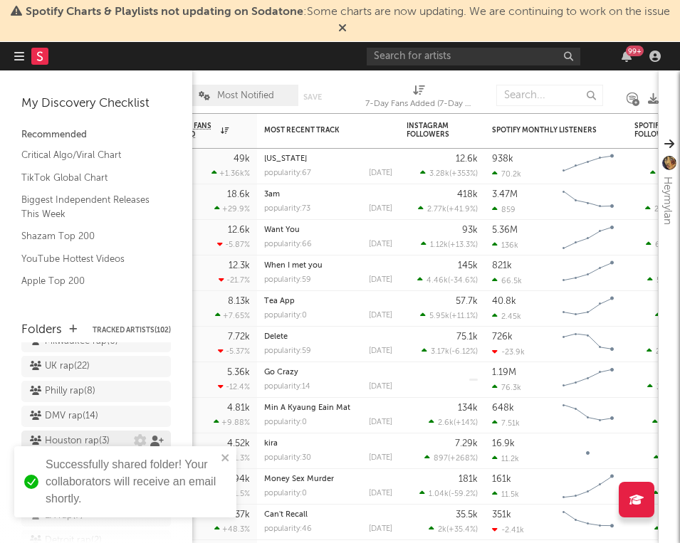
click at [154, 436] on icon at bounding box center [157, 441] width 14 height 11
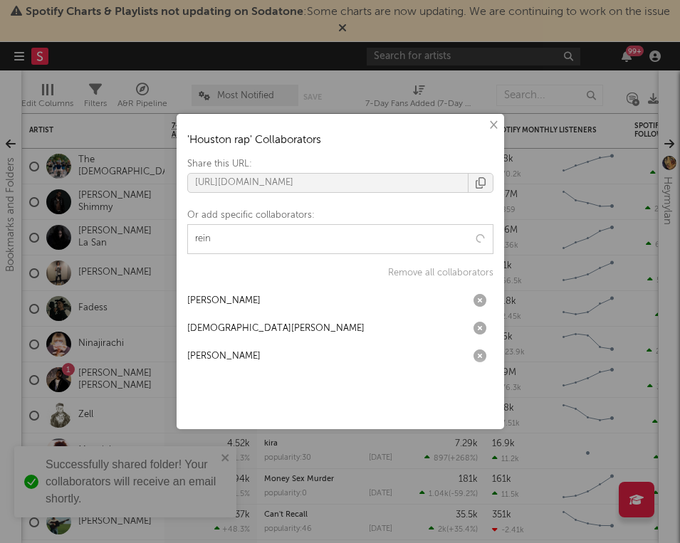
type input "reinh"
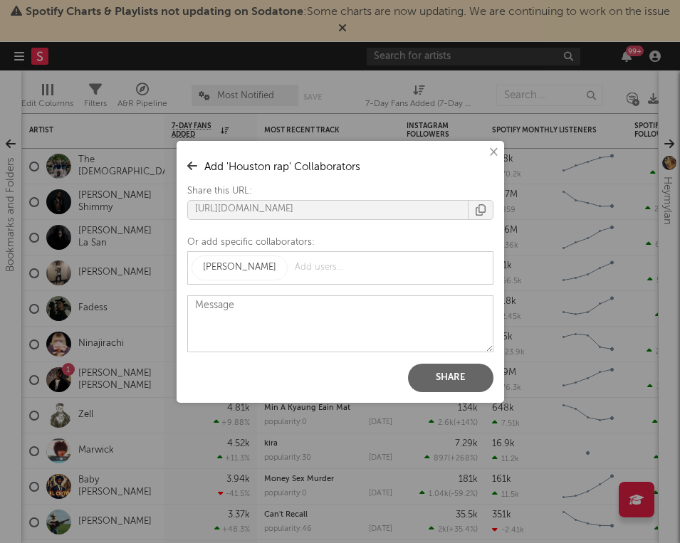
click at [439, 373] on button "Share" at bounding box center [450, 378] width 85 height 28
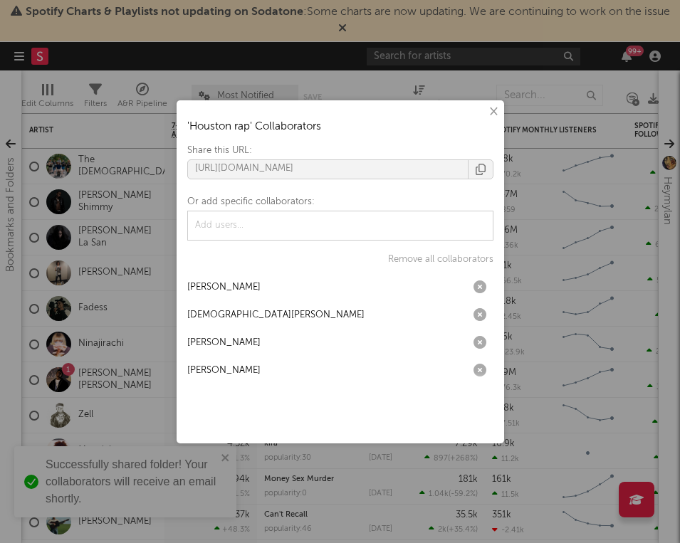
click at [8, 292] on div "× ' Houston rap ' Collaborators Share this URL: https://app.sodatone.com/folder…" at bounding box center [340, 271] width 680 height 543
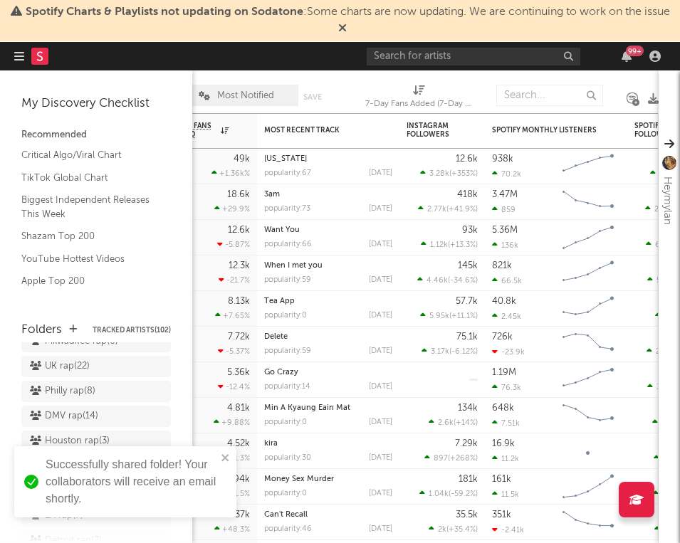
click at [159, 461] on icon at bounding box center [157, 466] width 14 height 11
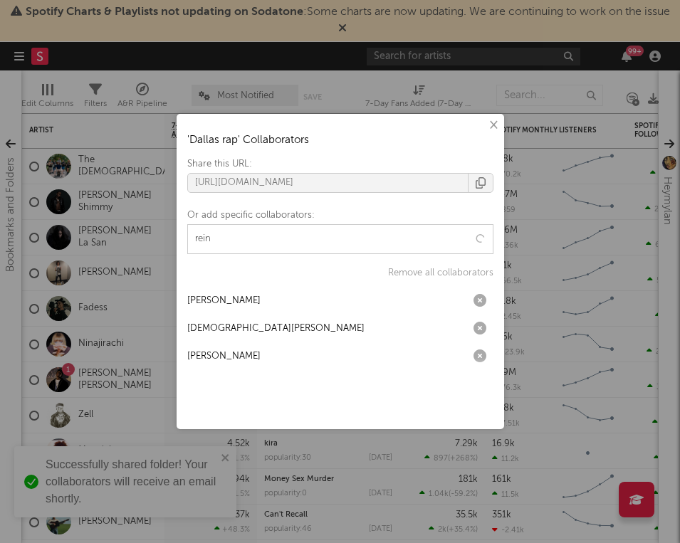
type input "reinh"
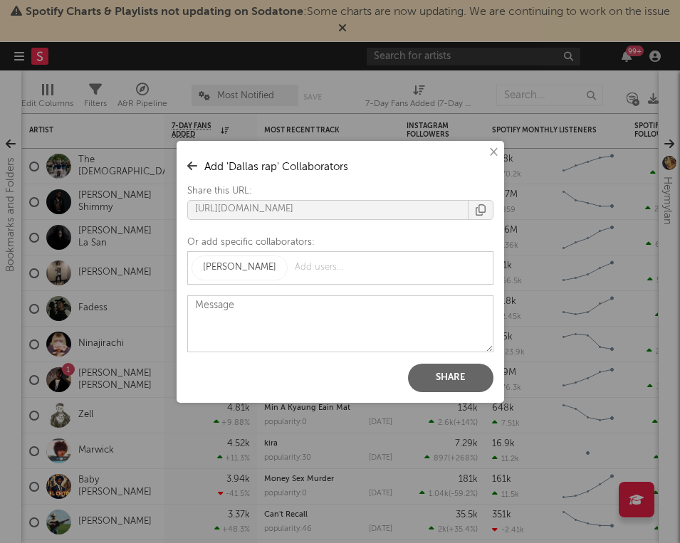
click at [445, 386] on button "Share" at bounding box center [450, 378] width 85 height 28
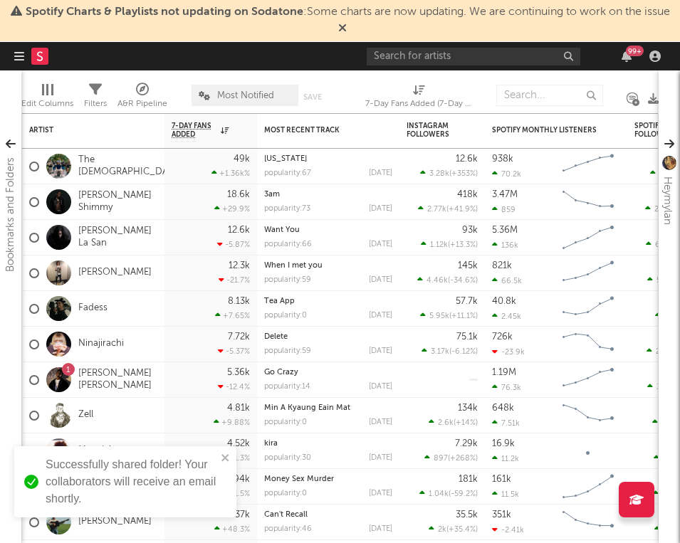
click at [19, 326] on div "× ' Dallas rap ' Collaborators Share this URL: https://app.sodatone.com/folders…" at bounding box center [340, 271] width 680 height 543
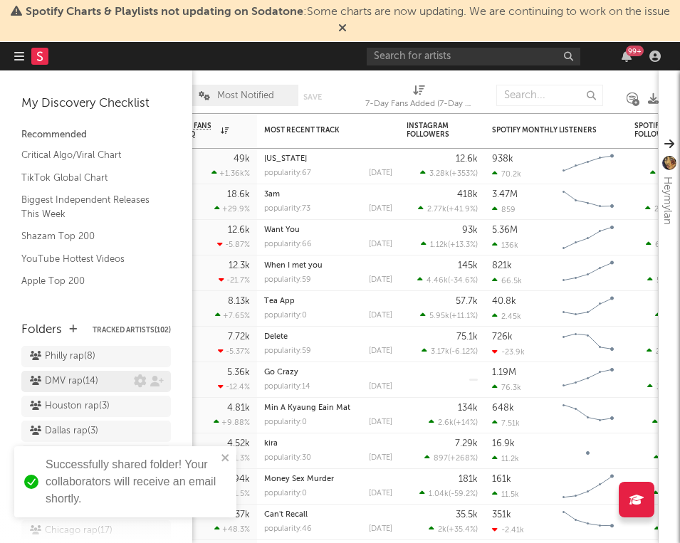
scroll to position [424, 0]
click at [157, 451] on icon at bounding box center [157, 456] width 14 height 11
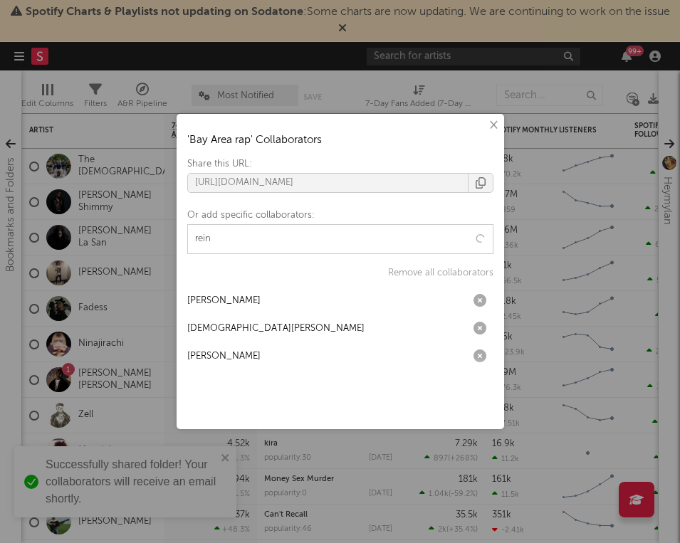
type input "reinh"
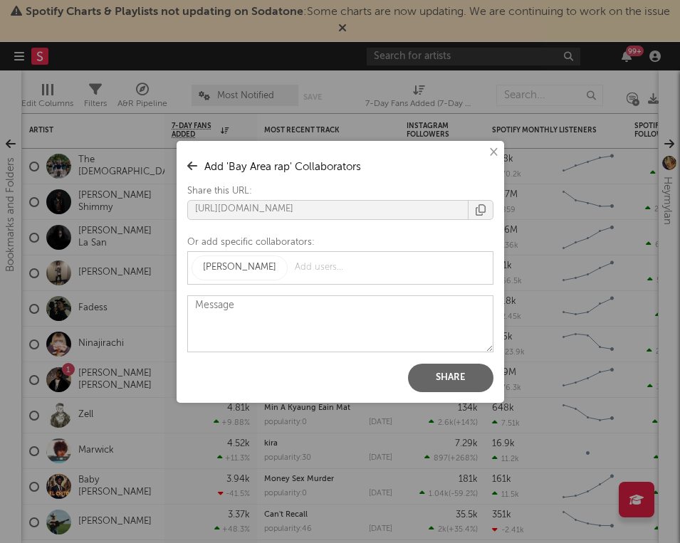
click at [444, 375] on button "Share" at bounding box center [450, 378] width 85 height 28
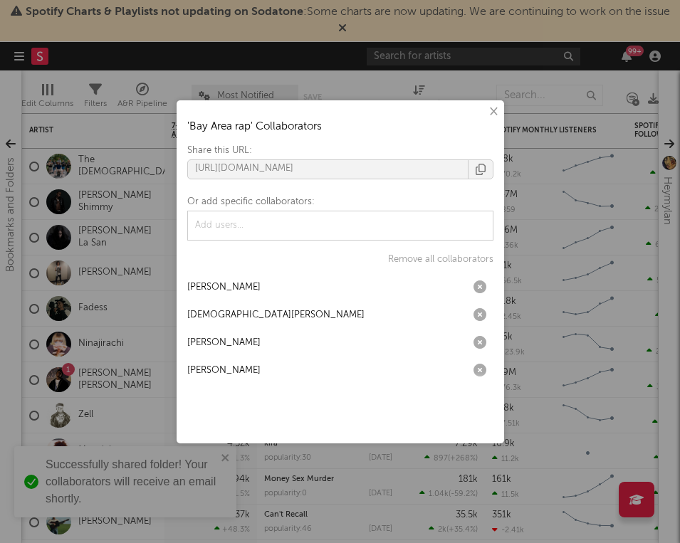
click at [9, 232] on div "× ' Bay Area rap ' Collaborators Share this URL: https://app.sodatone.com/folde…" at bounding box center [340, 271] width 680 height 543
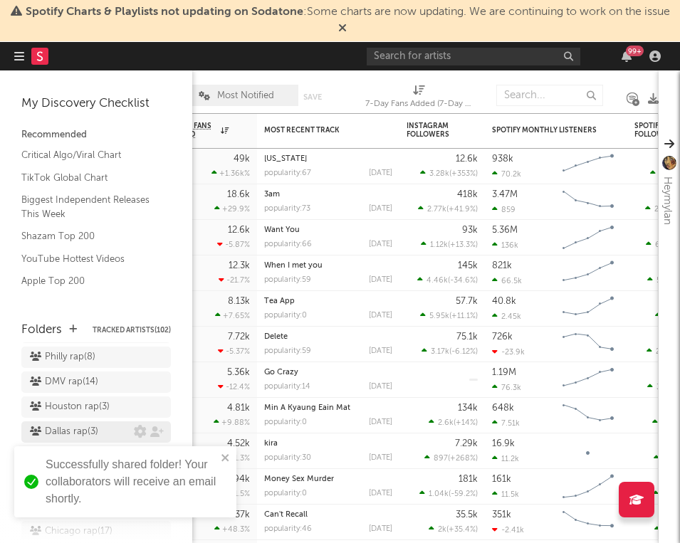
scroll to position [468, 0]
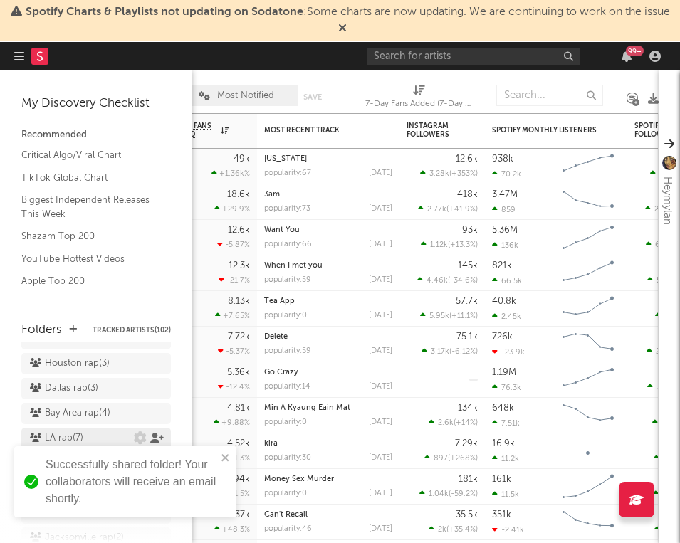
click at [152, 433] on icon at bounding box center [157, 438] width 14 height 11
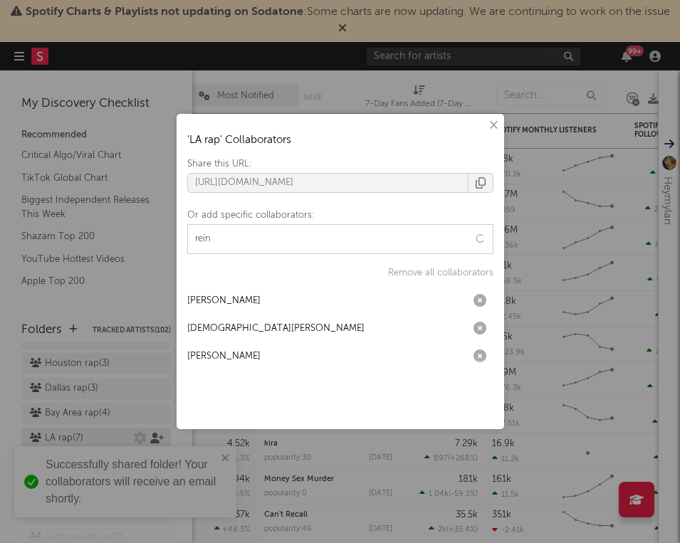
type input "reinh"
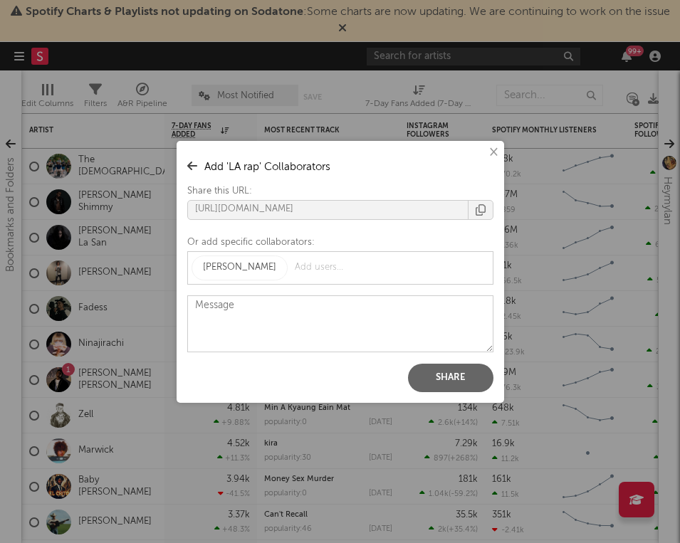
click at [451, 379] on button "Share" at bounding box center [450, 378] width 85 height 28
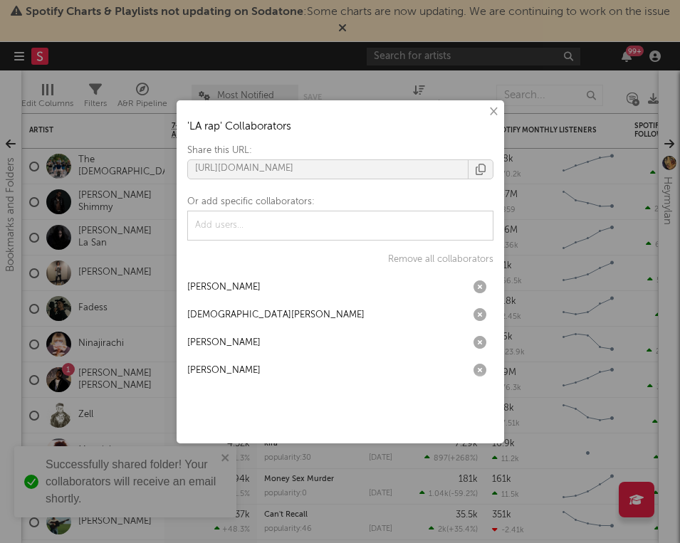
click at [31, 244] on div "× ' LA rap ' Collaborators Share this URL: https://app.sodatone.com/folders/179…" at bounding box center [340, 271] width 680 height 543
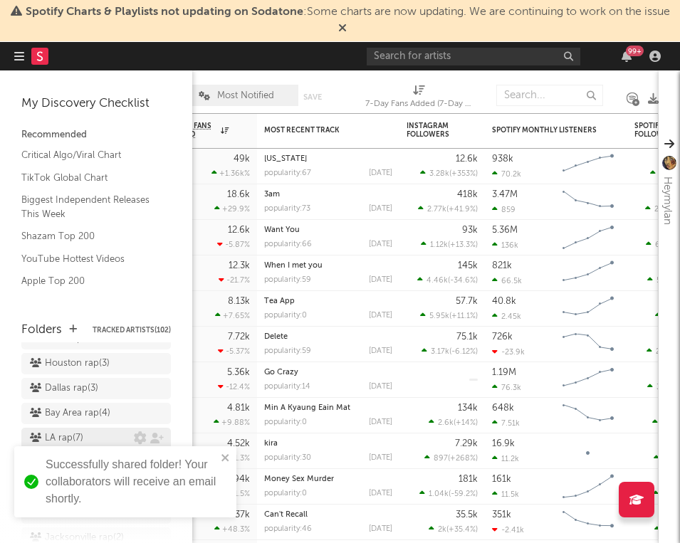
scroll to position [491, 0]
click at [155, 429] on div "Detroit rap ( 2 )" at bounding box center [96, 439] width 150 height 21
click at [155, 434] on icon at bounding box center [157, 439] width 14 height 11
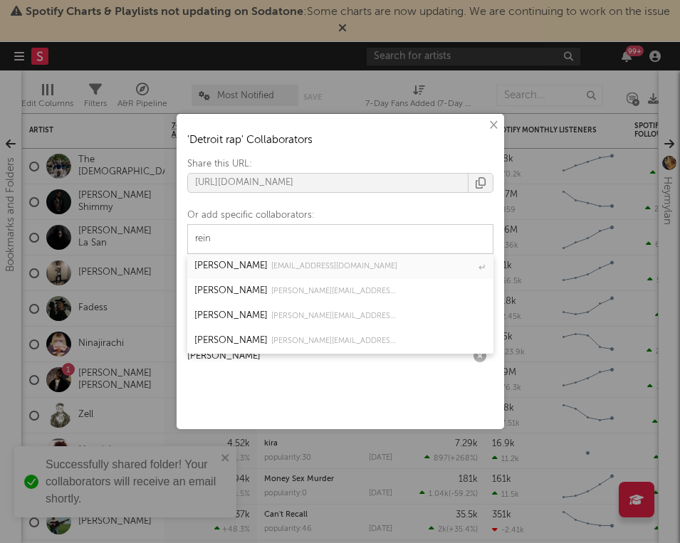
type input "reinh"
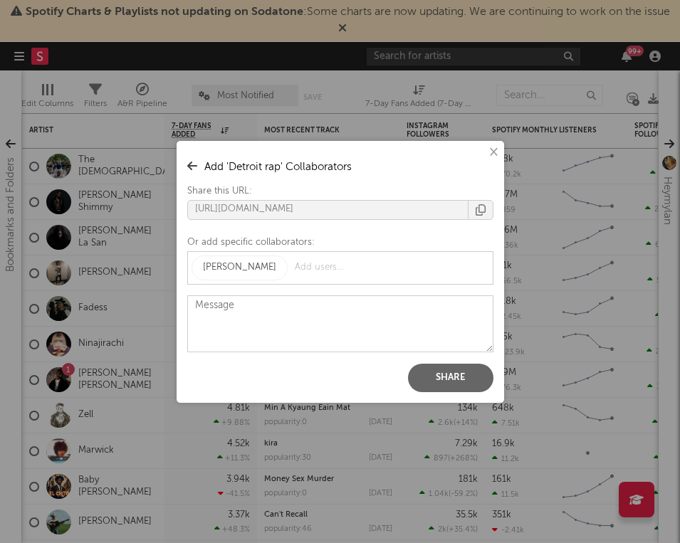
click at [425, 372] on button "Share" at bounding box center [450, 378] width 85 height 28
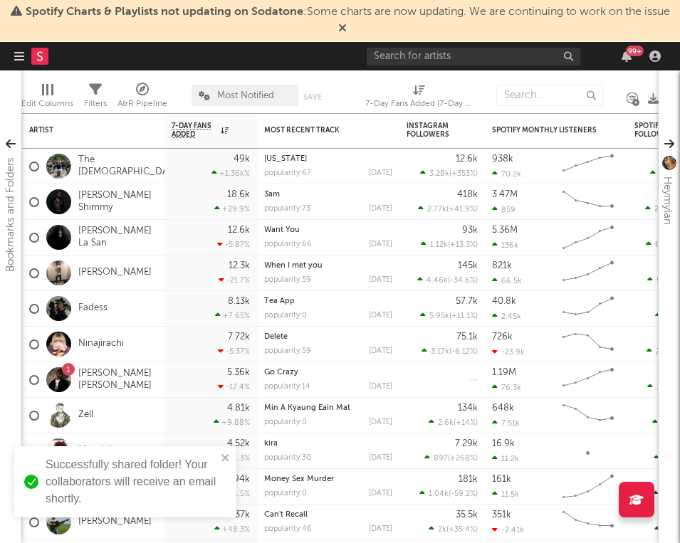
click at [41, 226] on div "× ' Detroit rap ' Collaborators Share this URL: https://app.sodatone.com/folder…" at bounding box center [340, 271] width 680 height 543
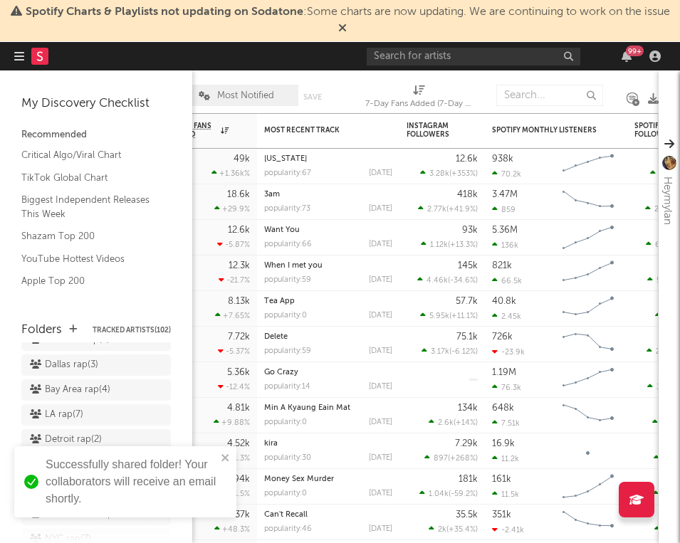
scroll to position [528, 0]
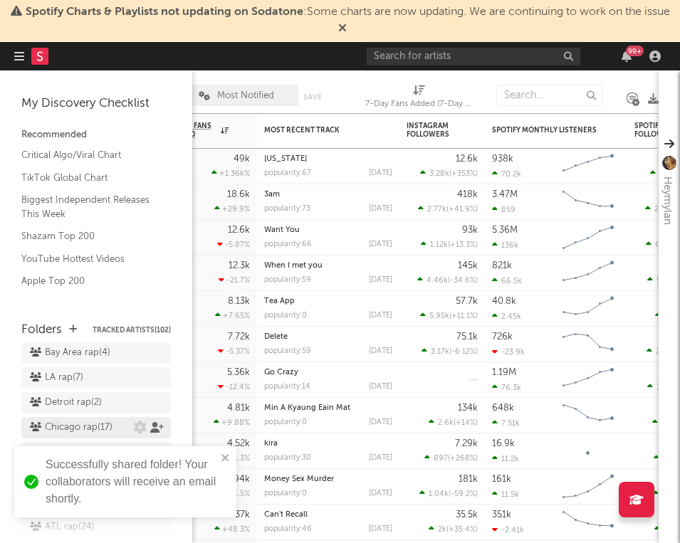
click at [156, 422] on icon at bounding box center [157, 427] width 14 height 11
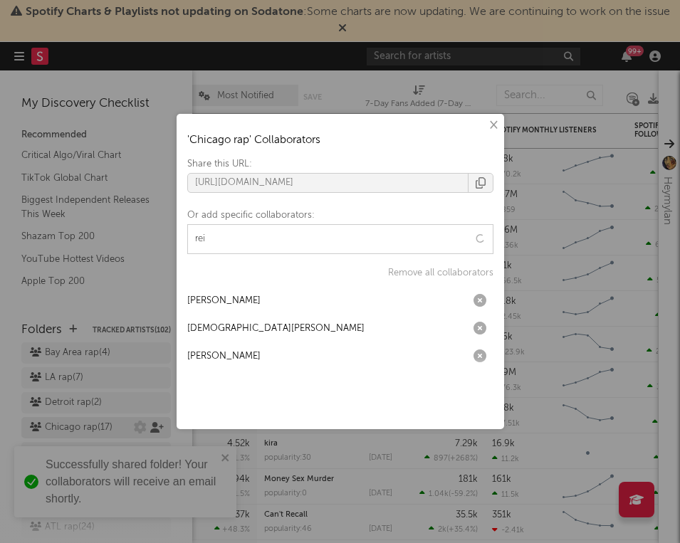
type input "rein"
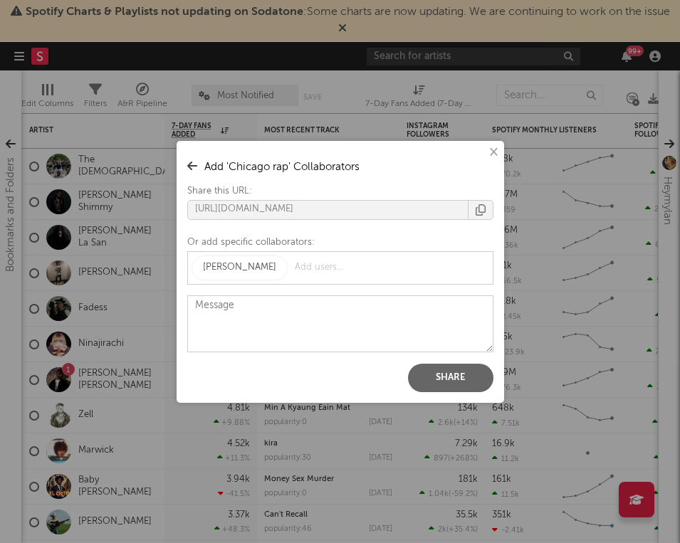
click at [448, 377] on button "Share" at bounding box center [450, 378] width 85 height 28
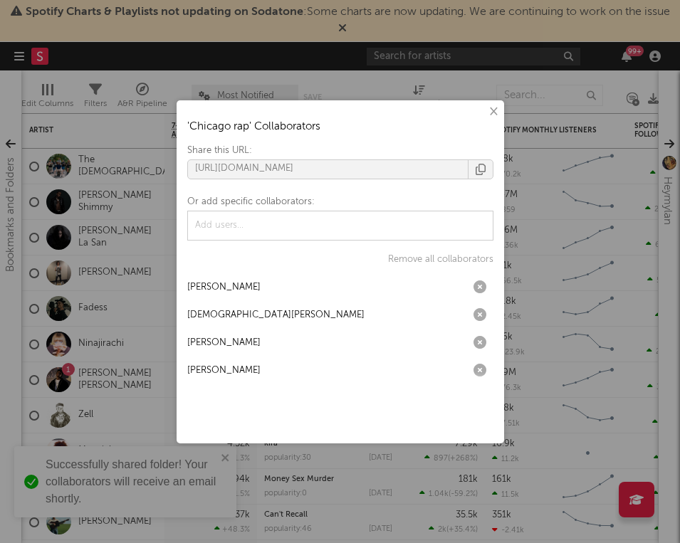
click at [117, 403] on div "× ' Chicago rap ' Collaborators Share this URL: https://app.sodatone.com/folder…" at bounding box center [340, 271] width 680 height 543
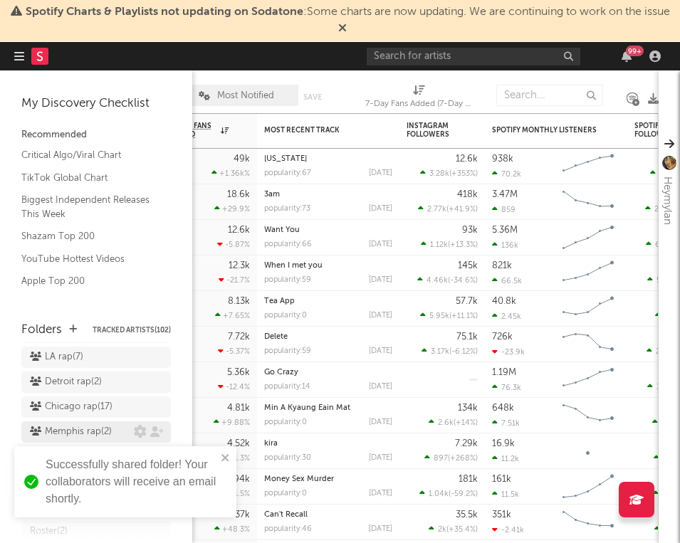
scroll to position [552, 0]
click at [157, 424] on icon at bounding box center [157, 429] width 14 height 11
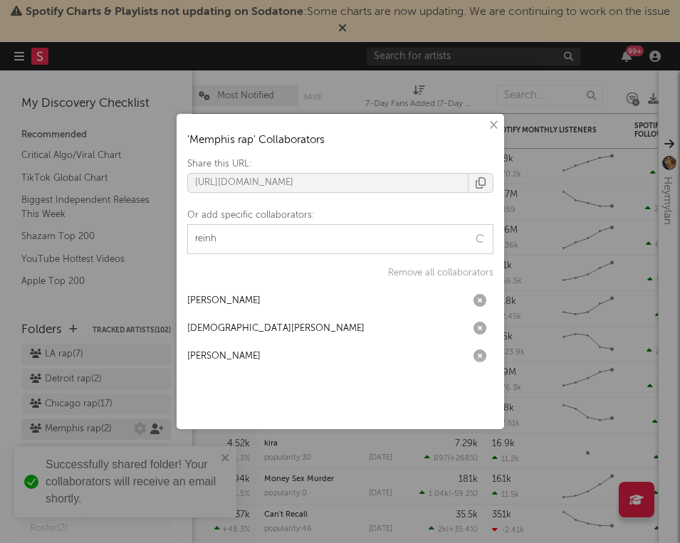
type input "reinha"
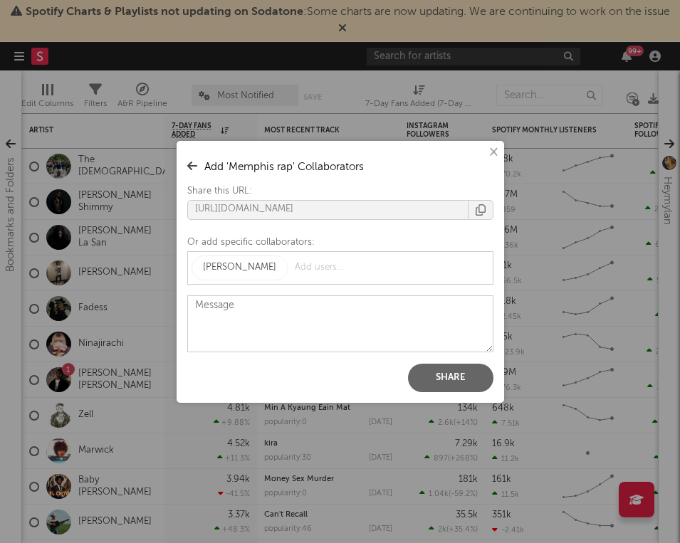
click at [427, 381] on button "Share" at bounding box center [450, 378] width 85 height 28
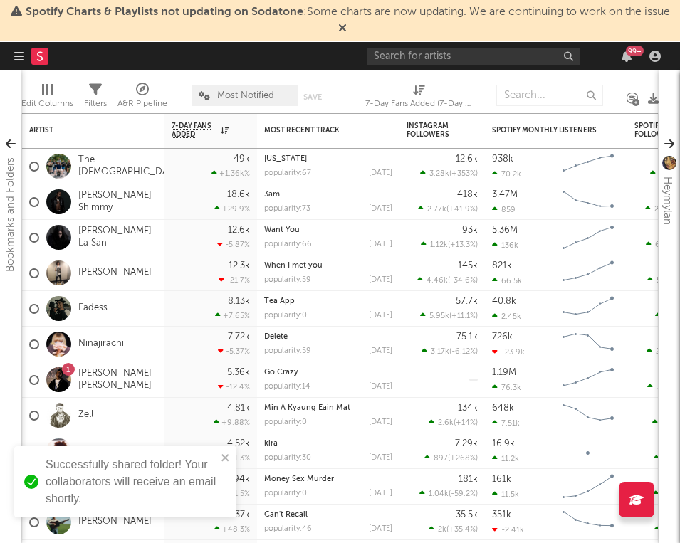
click at [144, 299] on div "× ' Memphis rap ' Collaborators Share this URL: https://app.sodatone.com/folder…" at bounding box center [340, 271] width 680 height 543
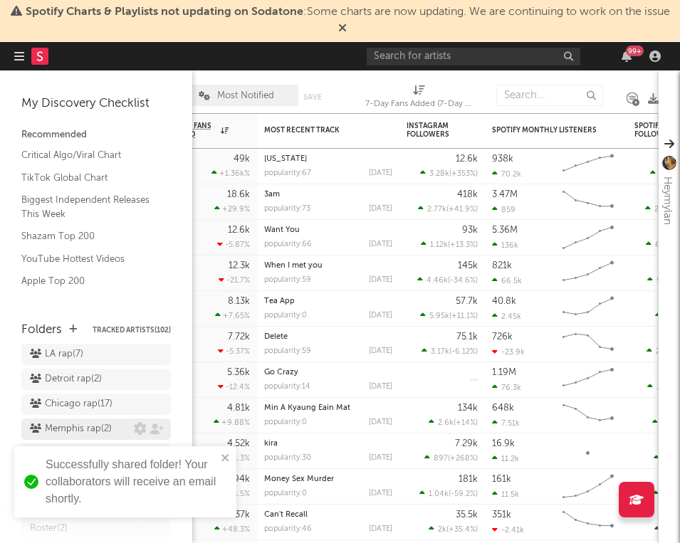
scroll to position [568, 0]
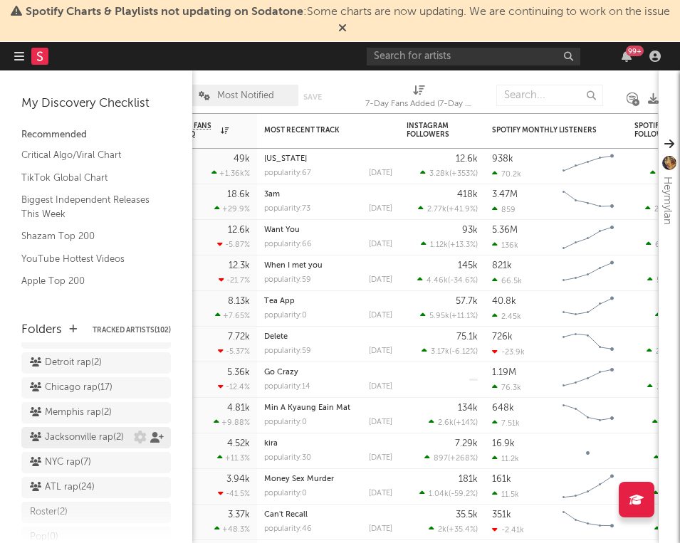
click at [156, 432] on icon at bounding box center [157, 437] width 14 height 11
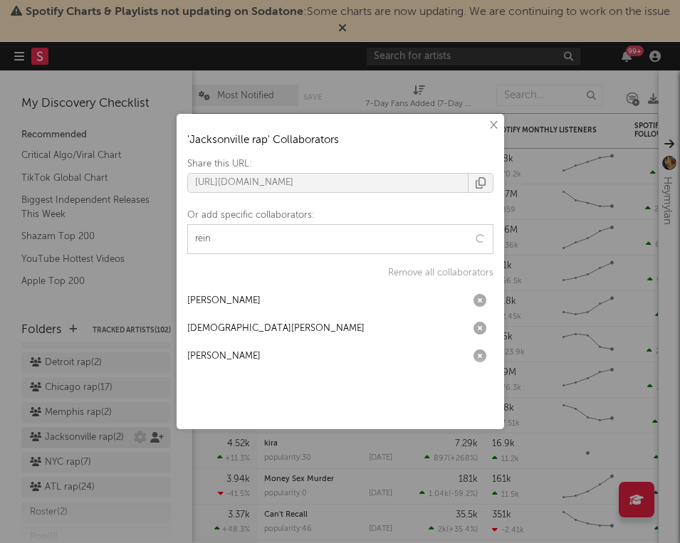
type input "reinh"
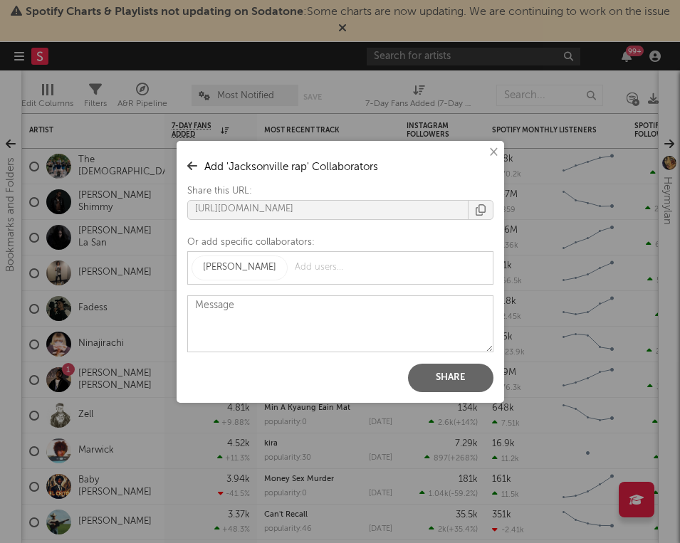
click at [465, 375] on button "Share" at bounding box center [450, 378] width 85 height 28
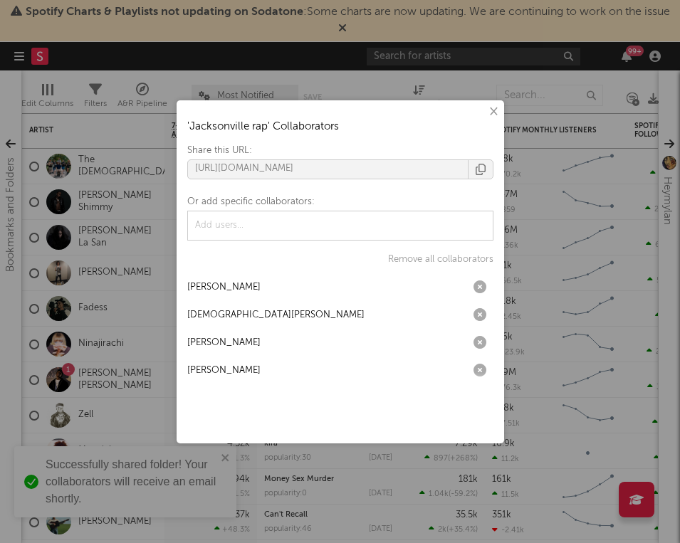
click at [109, 211] on div "× ' Jacksonville rap ' Collaborators Share this URL: https://app.sodatone.com/f…" at bounding box center [340, 271] width 680 height 543
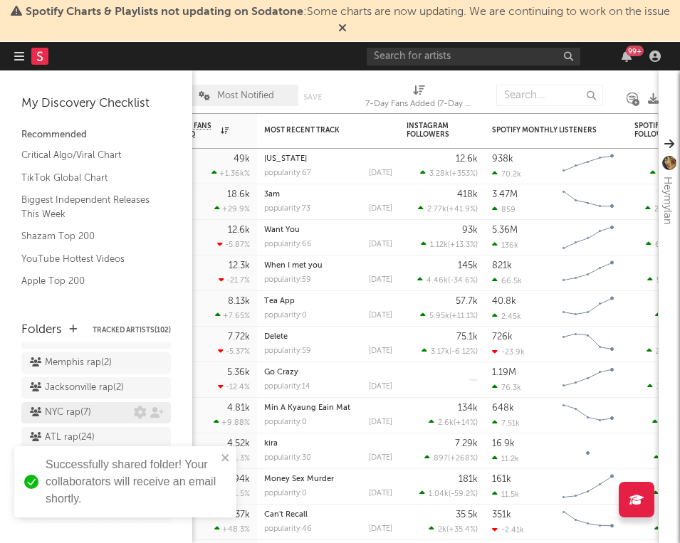
scroll to position [594, 0]
click at [156, 432] on icon at bounding box center [157, 437] width 14 height 11
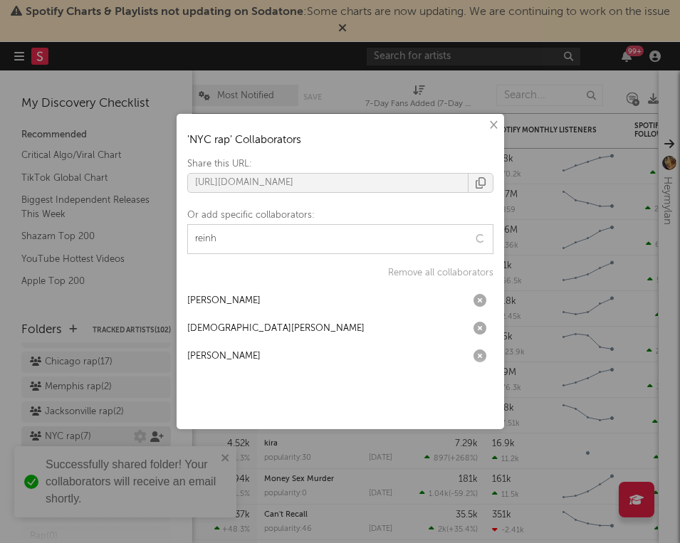
type input "reinha"
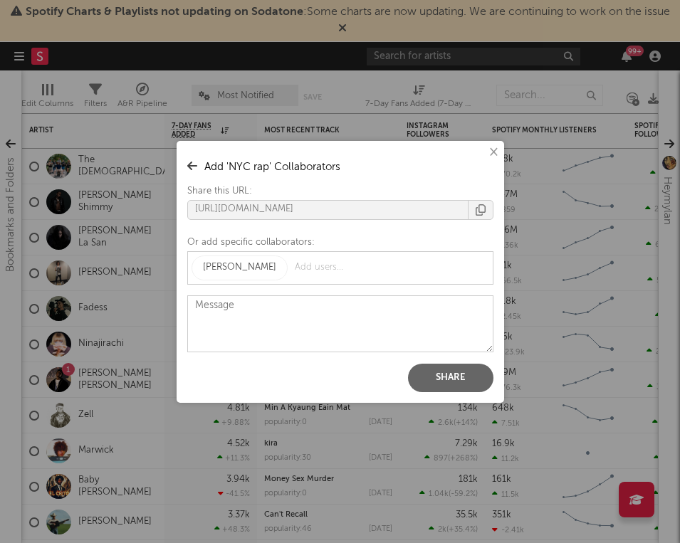
click at [424, 370] on button "Share" at bounding box center [450, 378] width 85 height 28
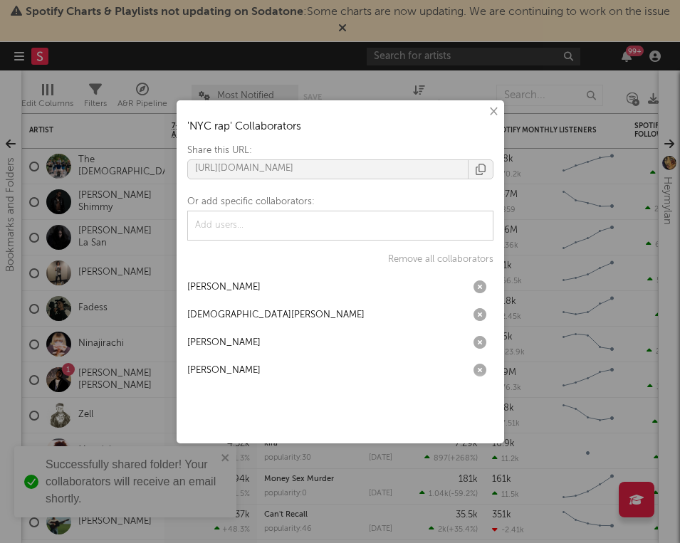
click at [14, 274] on div "× ' NYC rap ' Collaborators Share this URL: https://app.sodatone.com/folders/17…" at bounding box center [340, 271] width 680 height 543
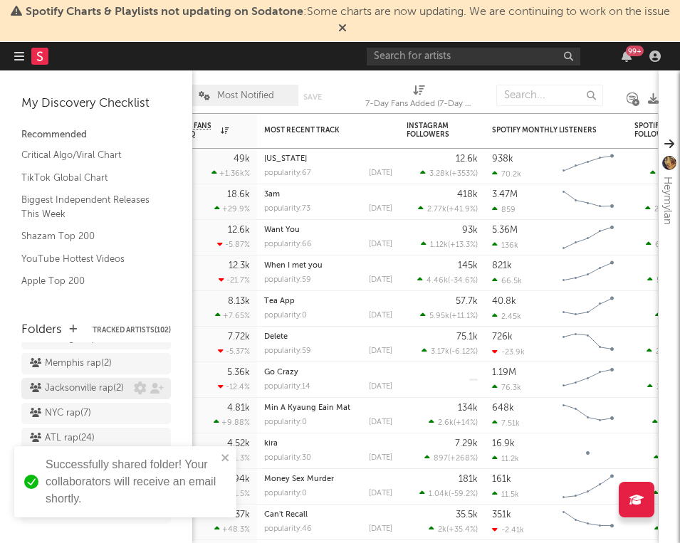
scroll to position [622, 0]
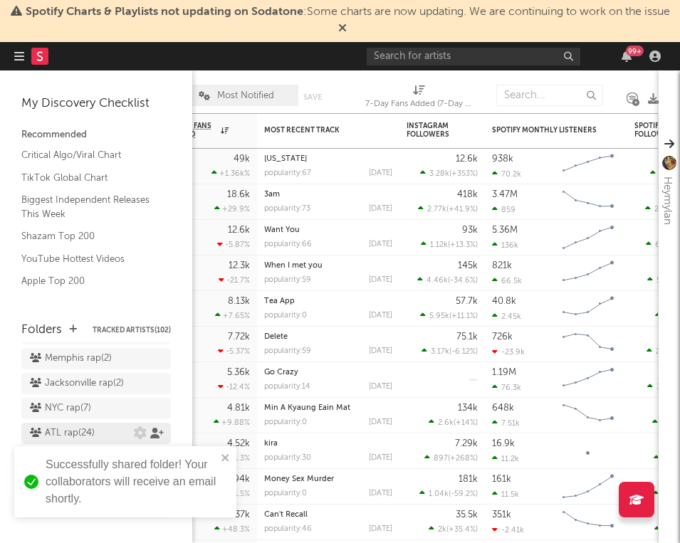
click at [158, 428] on icon at bounding box center [157, 433] width 14 height 11
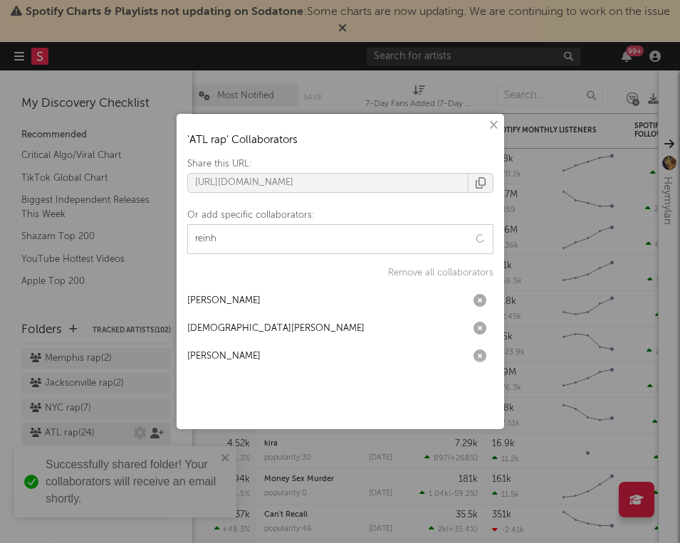
type input "reinha"
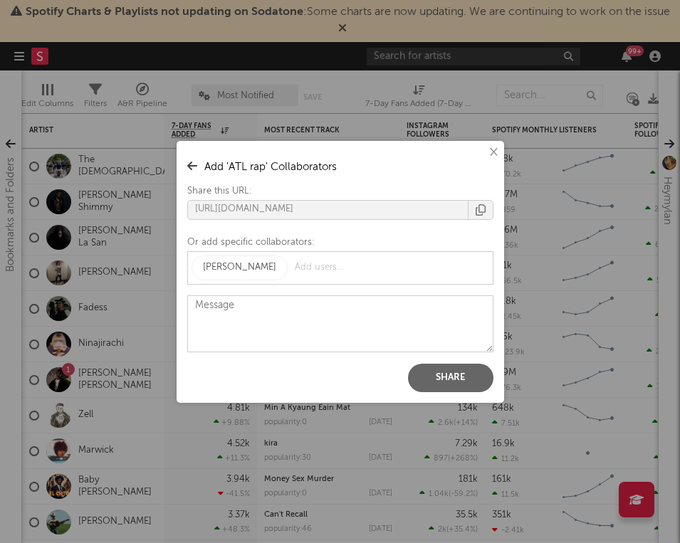
click at [454, 385] on button "Share" at bounding box center [450, 378] width 85 height 28
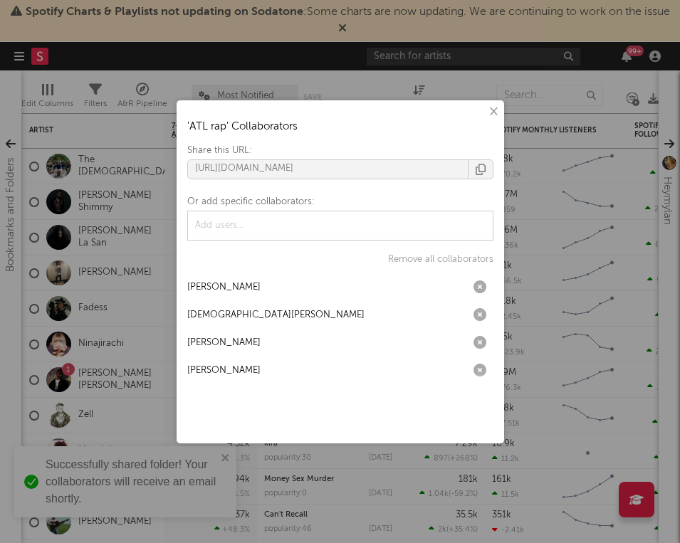
click at [137, 276] on div "× ' ATL rap ' Collaborators Share this URL: https://app.sodatone.com/folders/17…" at bounding box center [340, 271] width 680 height 543
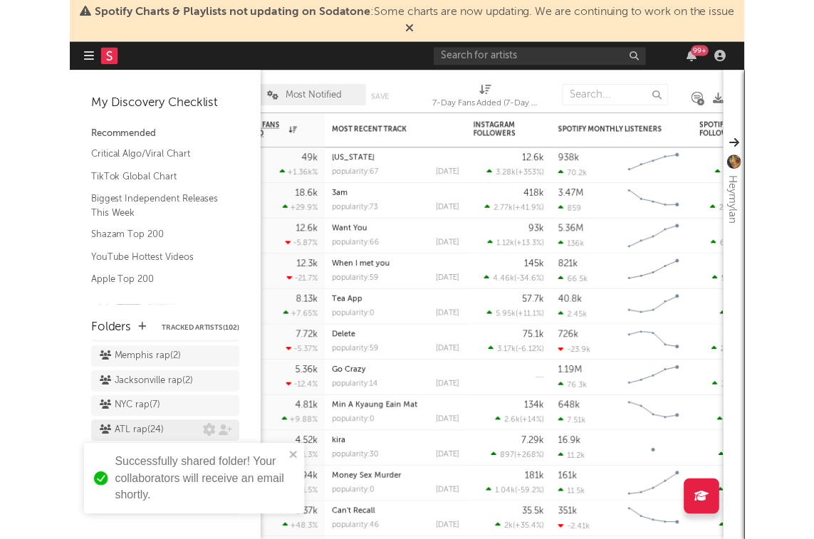
scroll to position [642, 0]
